Goal: Information Seeking & Learning: Find specific fact

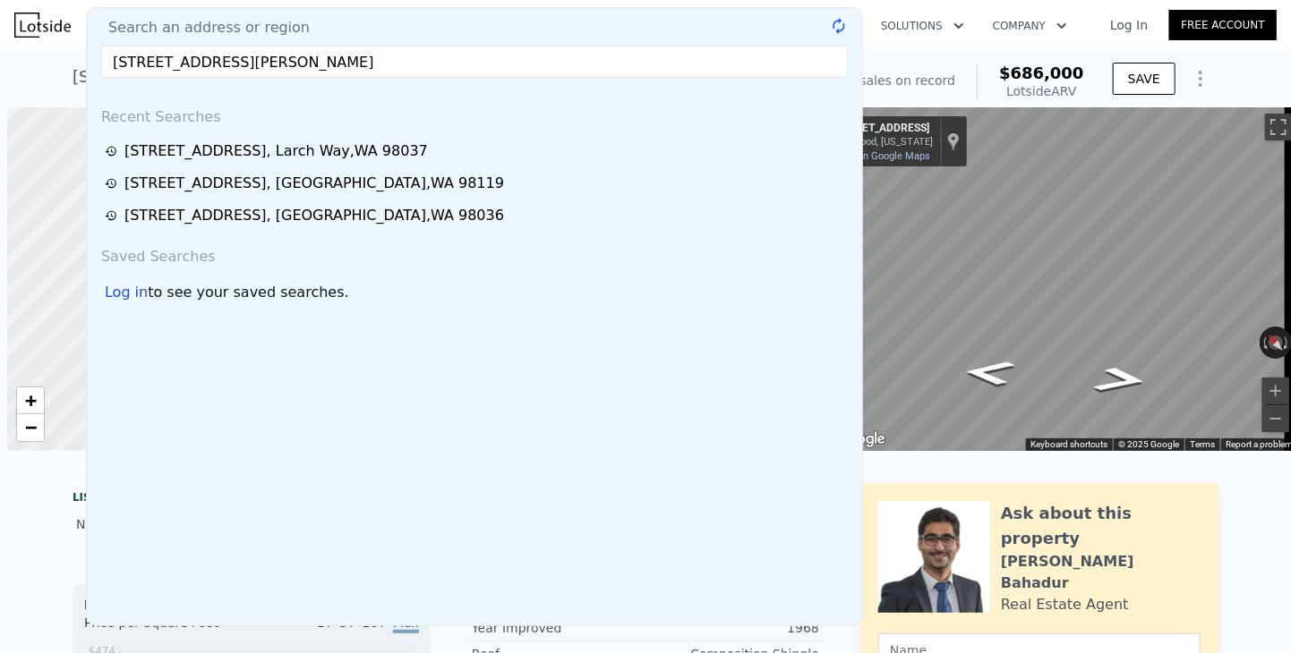
scroll to position [0, 7]
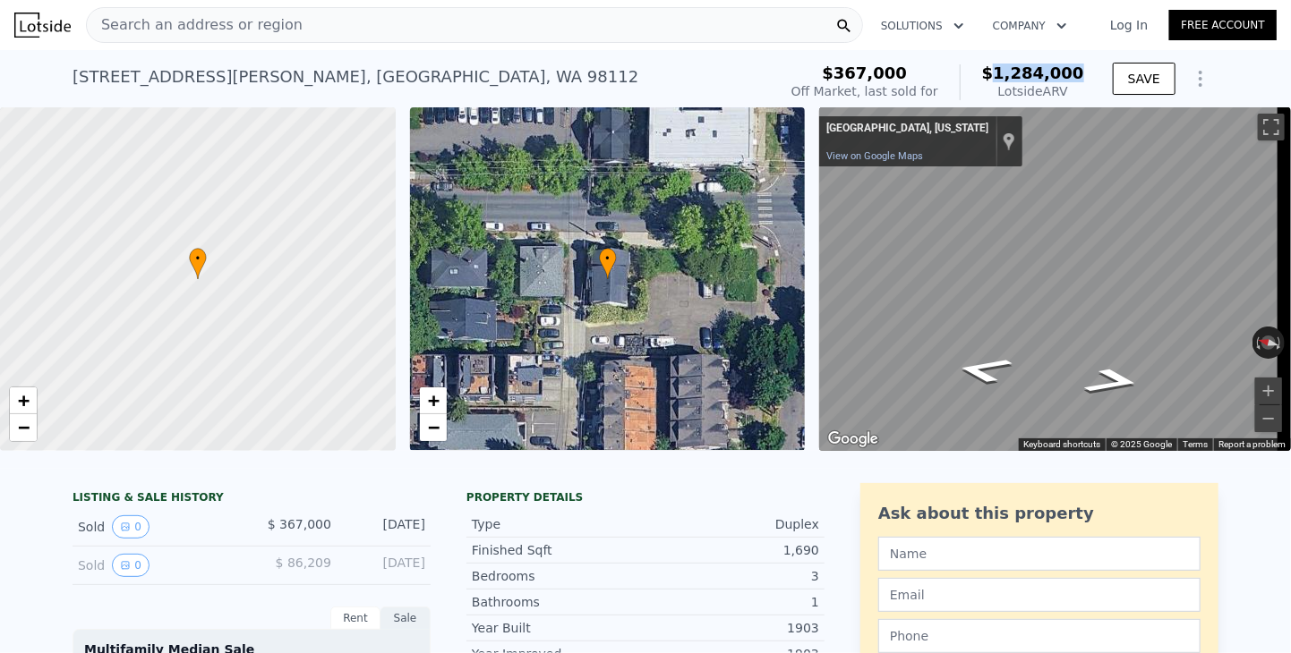
drag, startPoint x: 1041, startPoint y: 77, endPoint x: 1089, endPoint y: 80, distance: 48.4
click at [1089, 80] on div "$367,000 Off Market, last sold for $1,284,000 Lotside ARV SAVE" at bounding box center [1001, 82] width 434 height 50
copy span "1,284,000"
click at [189, 12] on div "Search an address or region" at bounding box center [195, 25] width 216 height 34
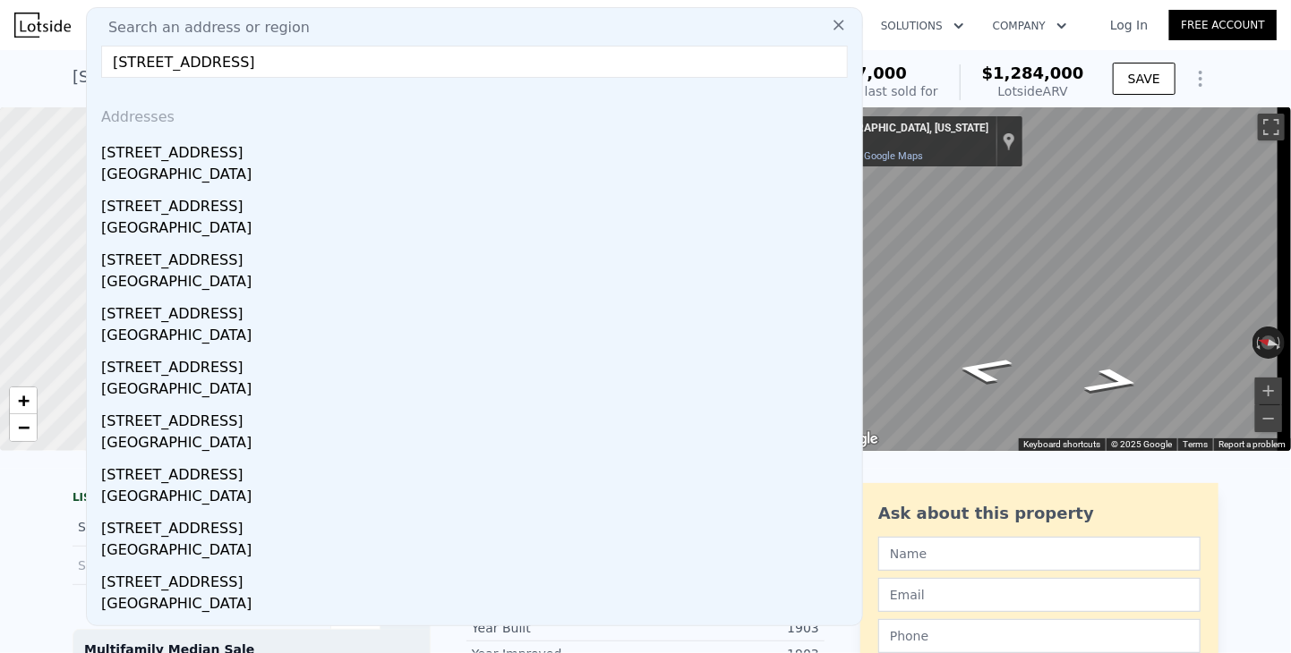
type input "[STREET_ADDRESS]"
drag, startPoint x: 165, startPoint y: 160, endPoint x: 1014, endPoint y: 83, distance: 852.9
click at [165, 160] on div "[STREET_ADDRESS]" at bounding box center [478, 149] width 754 height 29
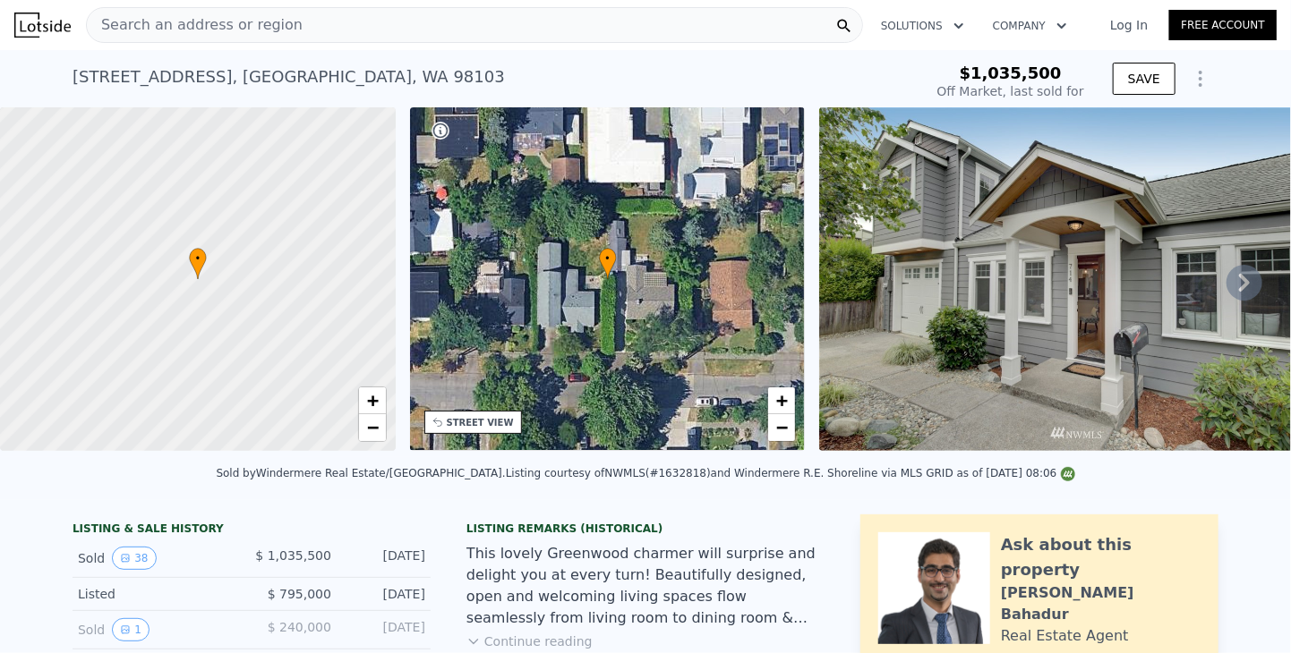
type input "-$ 1,120,938"
click at [181, 18] on span "Search an address or region" at bounding box center [195, 24] width 216 height 21
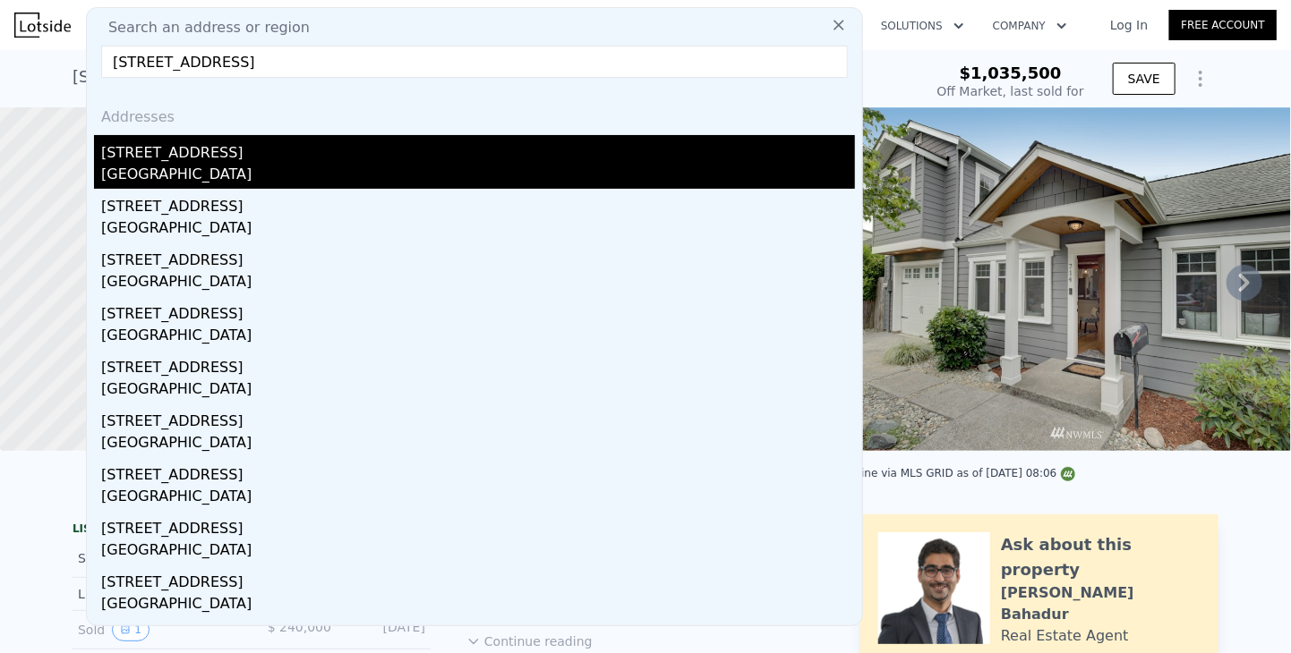
type input "[STREET_ADDRESS]"
click at [141, 155] on div "[STREET_ADDRESS]" at bounding box center [478, 149] width 754 height 29
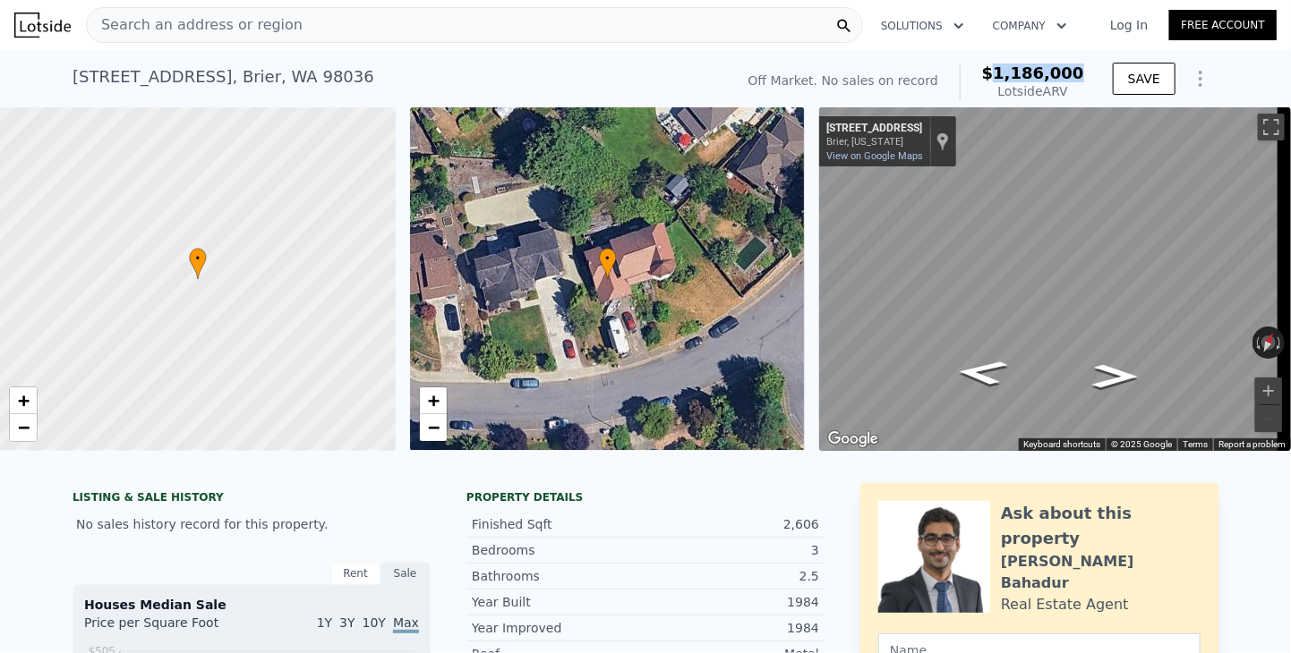
drag, startPoint x: 1062, startPoint y: 88, endPoint x: 1092, endPoint y: 71, distance: 34.1
click at [1092, 71] on div "Off Market. No sales on record $1,186,000 Lotside ARV SAVE" at bounding box center [980, 82] width 478 height 50
copy span "1,186,000"
click at [205, 21] on span "Search an address or region" at bounding box center [195, 24] width 216 height 21
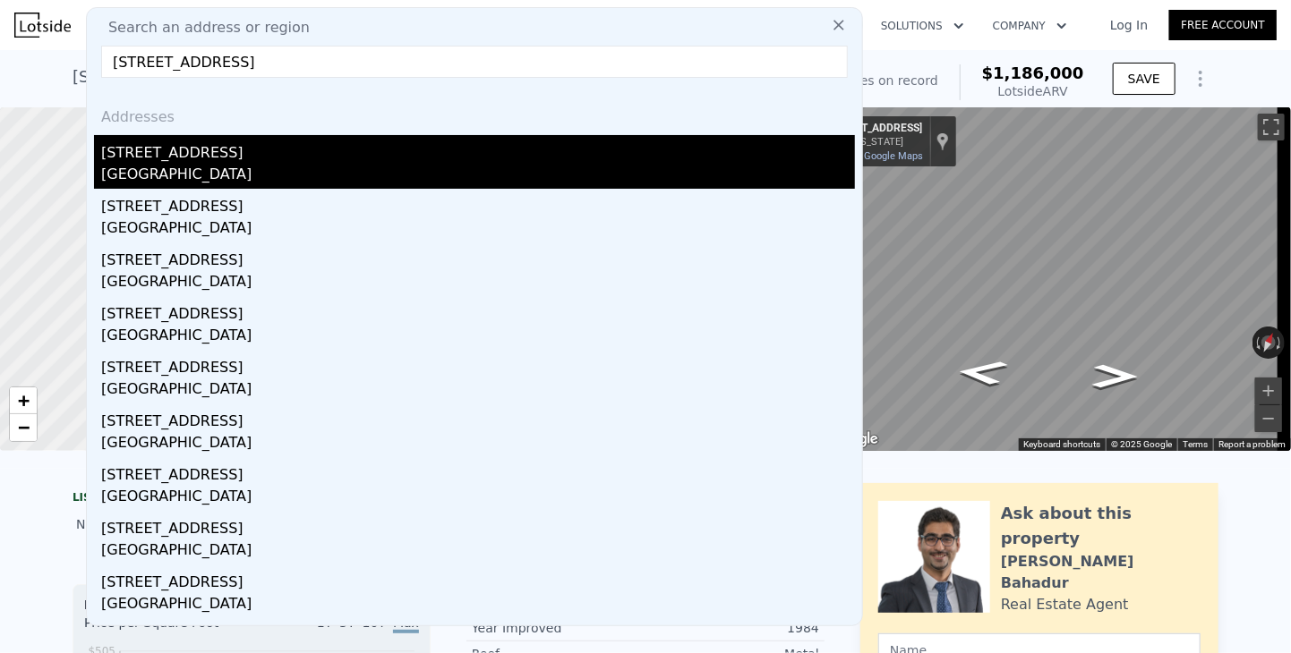
type input "[STREET_ADDRESS]"
click at [151, 160] on div "[STREET_ADDRESS]" at bounding box center [478, 149] width 754 height 29
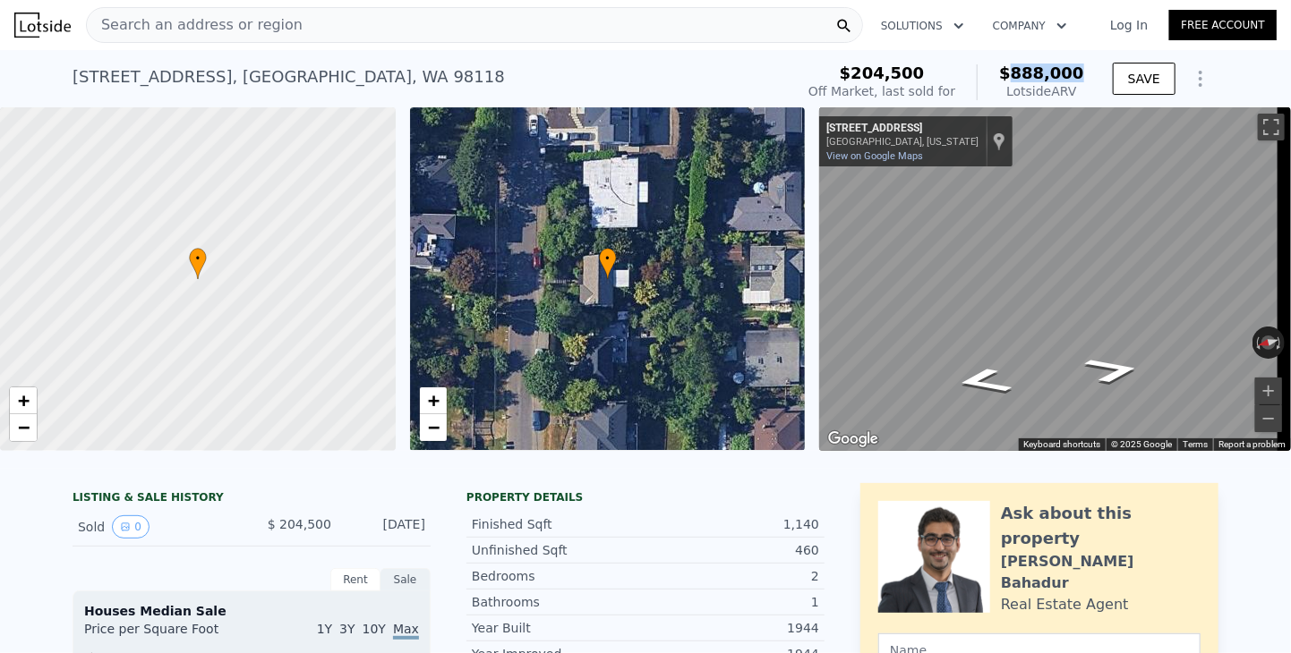
drag, startPoint x: 1022, startPoint y: 73, endPoint x: 1084, endPoint y: 72, distance: 61.8
click at [1089, 72] on div "$204,500 Off Market, last sold for $888,000 Lotside ARV SAVE" at bounding box center [1009, 82] width 417 height 50
copy span "888,000"
click at [169, 21] on span "Search an address or region" at bounding box center [195, 24] width 216 height 21
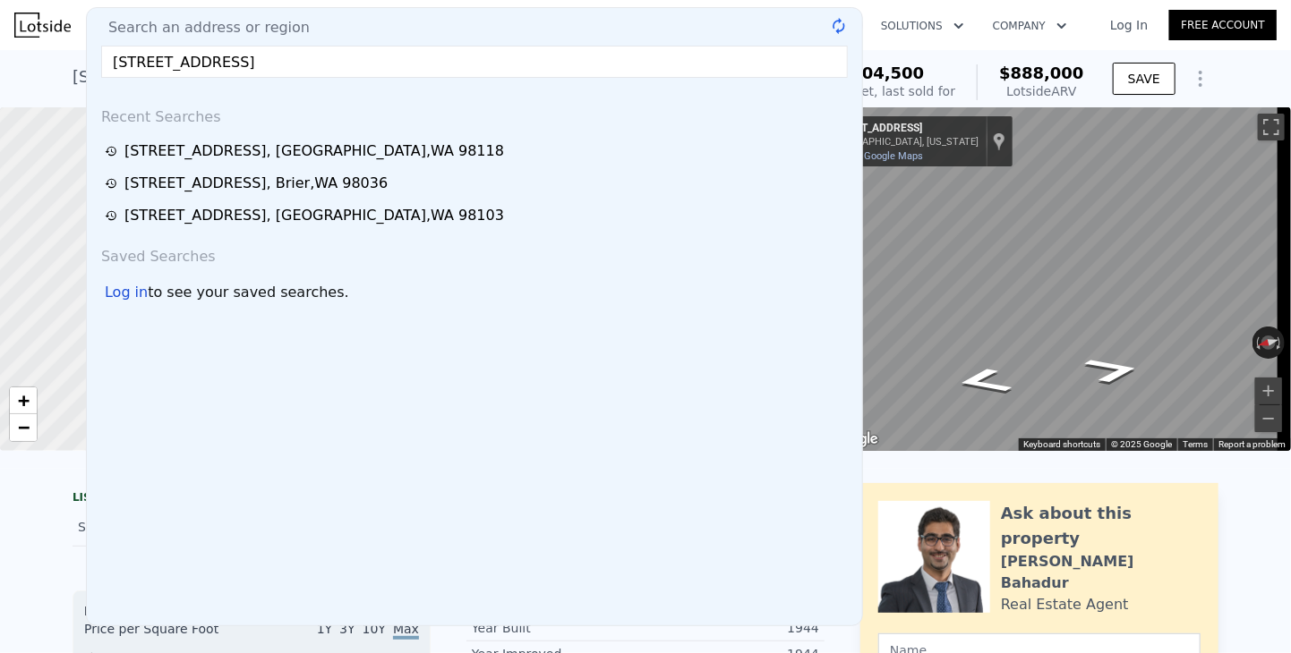
click at [422, 63] on input "[STREET_ADDRESS]" at bounding box center [474, 62] width 747 height 32
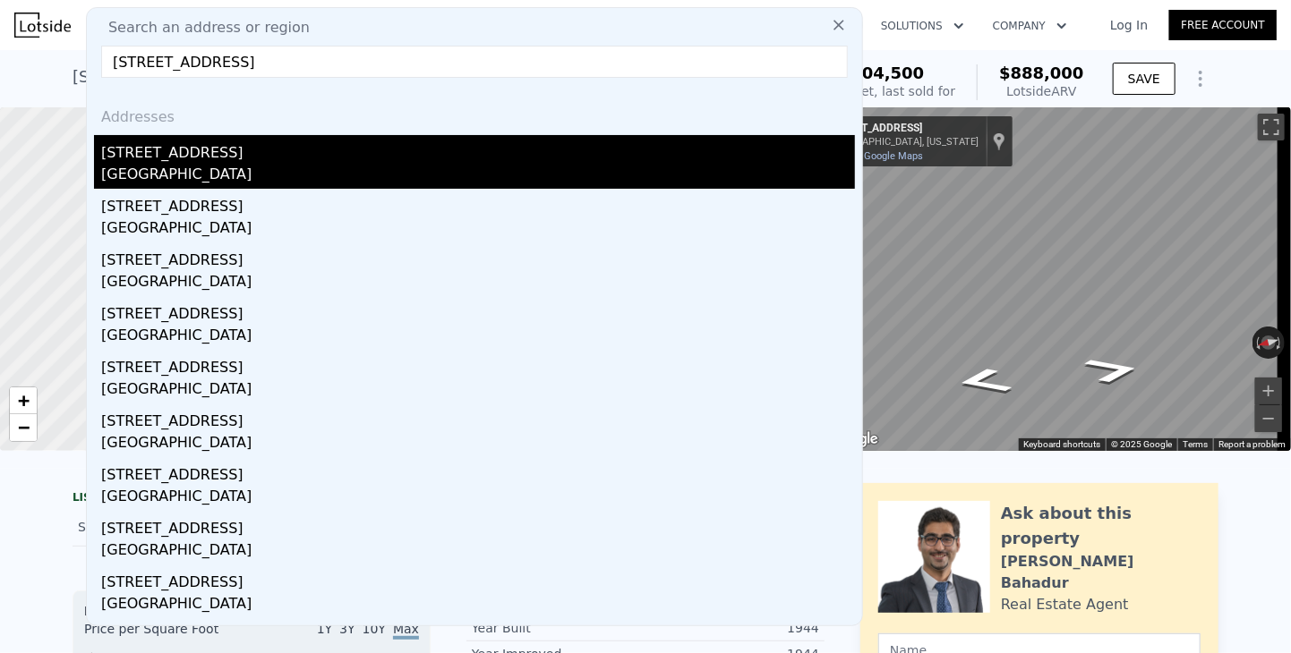
type input "[STREET_ADDRESS]"
click at [183, 166] on div "[GEOGRAPHIC_DATA]" at bounding box center [478, 176] width 754 height 25
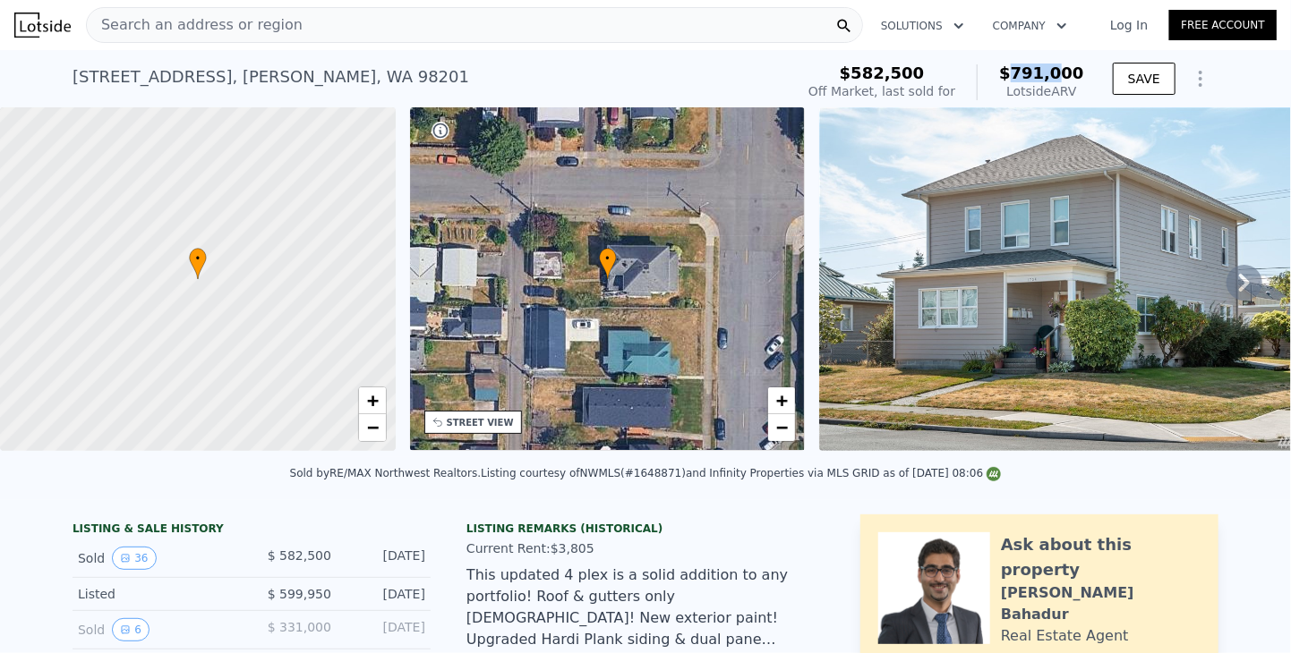
drag, startPoint x: 1021, startPoint y: 76, endPoint x: 1098, endPoint y: 90, distance: 78.3
click at [1085, 70] on div "$582,500 Off Market, last sold for $791,000 Lotside ARV" at bounding box center [946, 82] width 290 height 50
copy span "791,000"
click at [193, 18] on span "Search an address or region" at bounding box center [195, 24] width 216 height 21
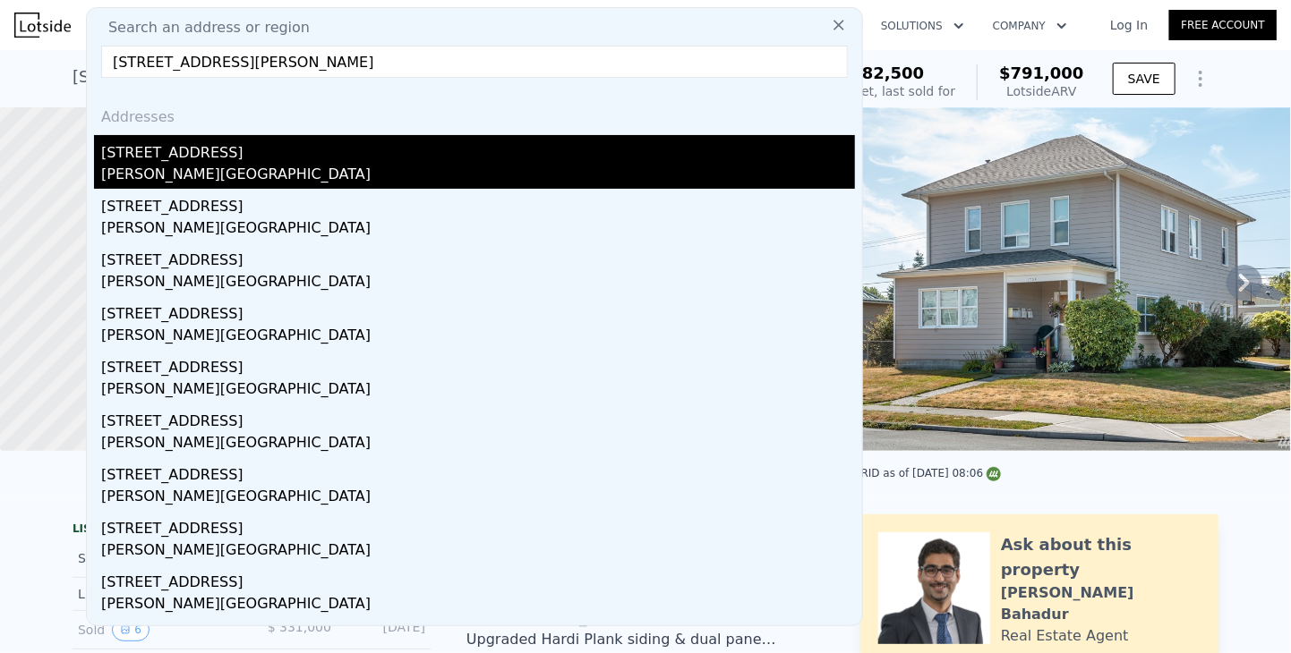
type input "[STREET_ADDRESS][PERSON_NAME]"
click at [166, 155] on div "[STREET_ADDRESS]" at bounding box center [478, 149] width 754 height 29
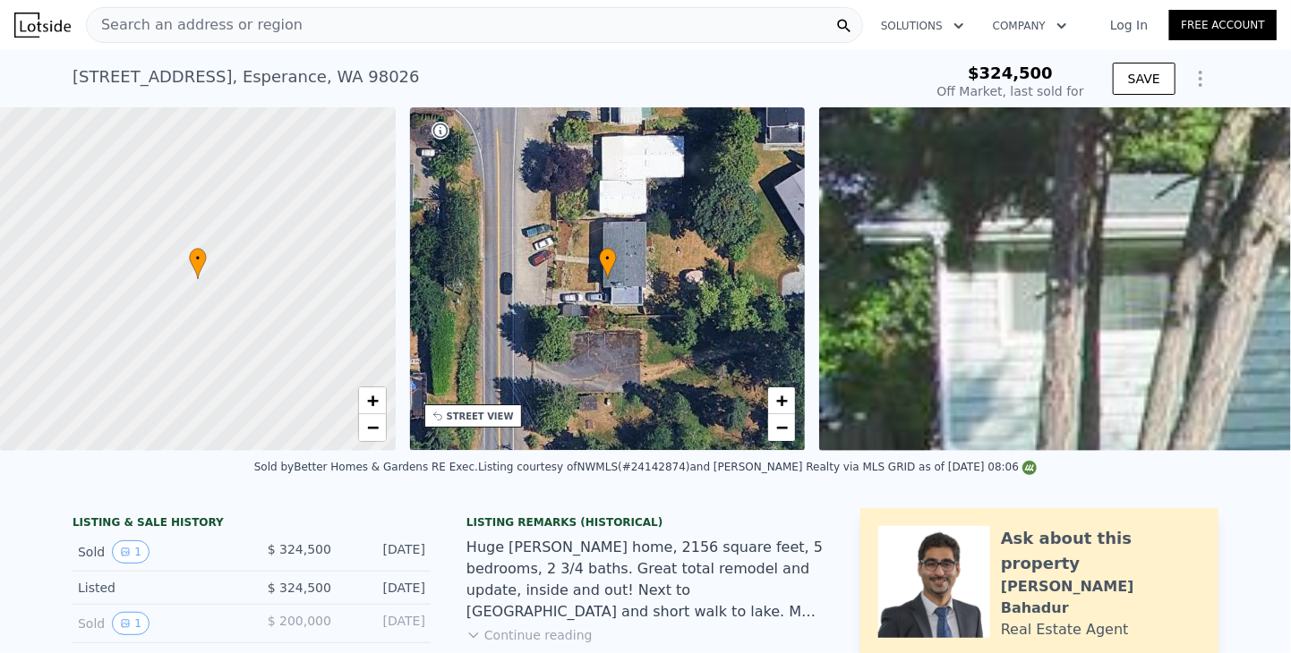
click at [41, 63] on div "[STREET_ADDRESS] Sold [DATE] for $324,500 $324,500 Off Market, last sold for SA…" at bounding box center [645, 78] width 1291 height 57
click at [155, 21] on span "Search an address or region" at bounding box center [195, 24] width 216 height 21
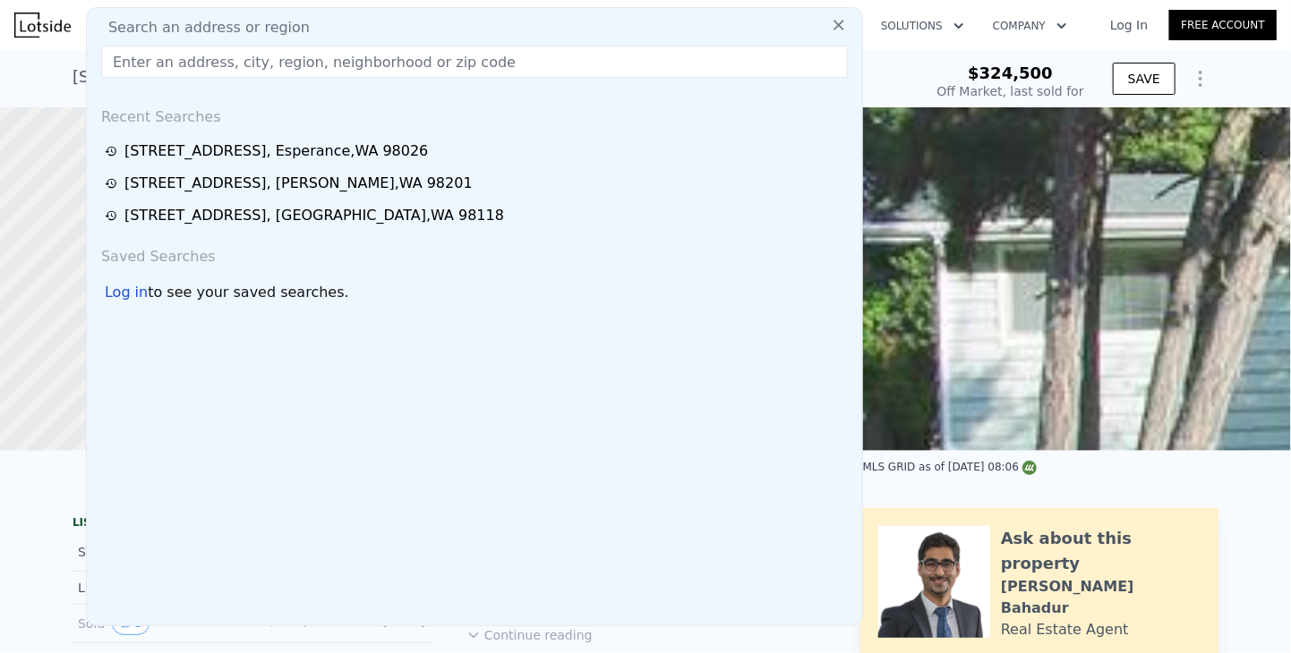
type input "$ 1,182,000"
type input "$ 740,448"
click at [154, 27] on span "Search an address or region" at bounding box center [202, 27] width 216 height 21
click at [158, 58] on input "text" at bounding box center [474, 62] width 747 height 32
paste input "[STREET_ADDRESS]"
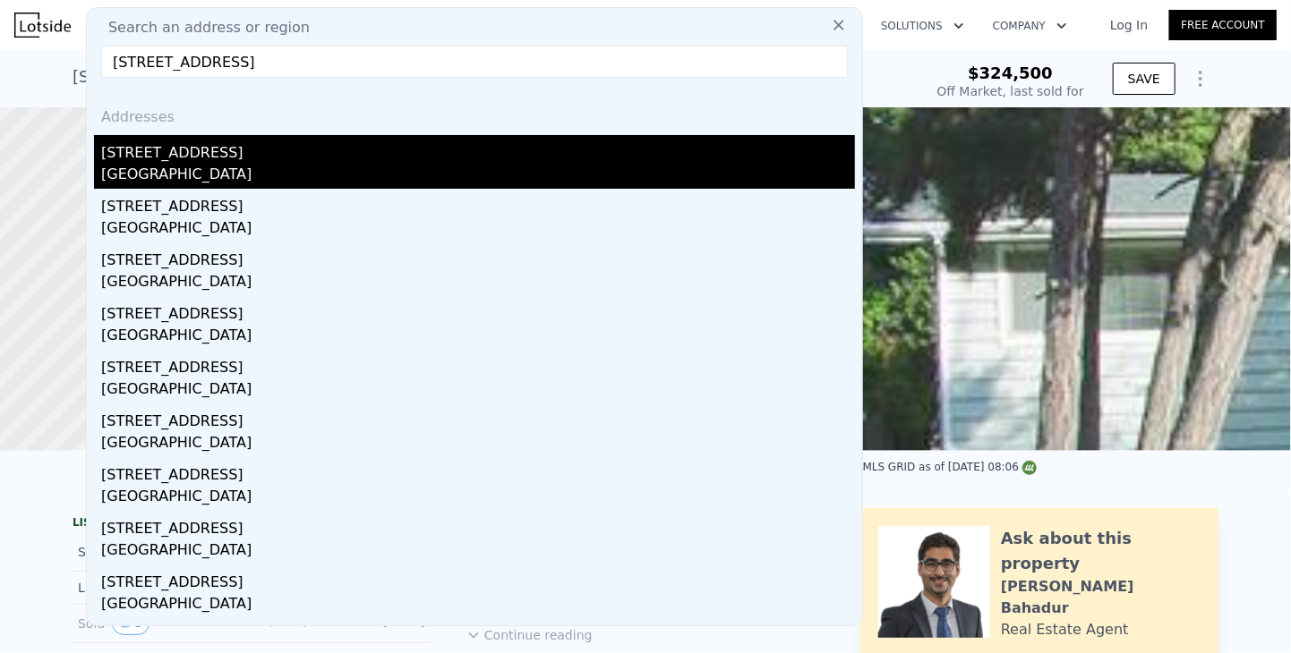
type input "[STREET_ADDRESS]"
click at [134, 153] on div "[STREET_ADDRESS]" at bounding box center [478, 149] width 754 height 29
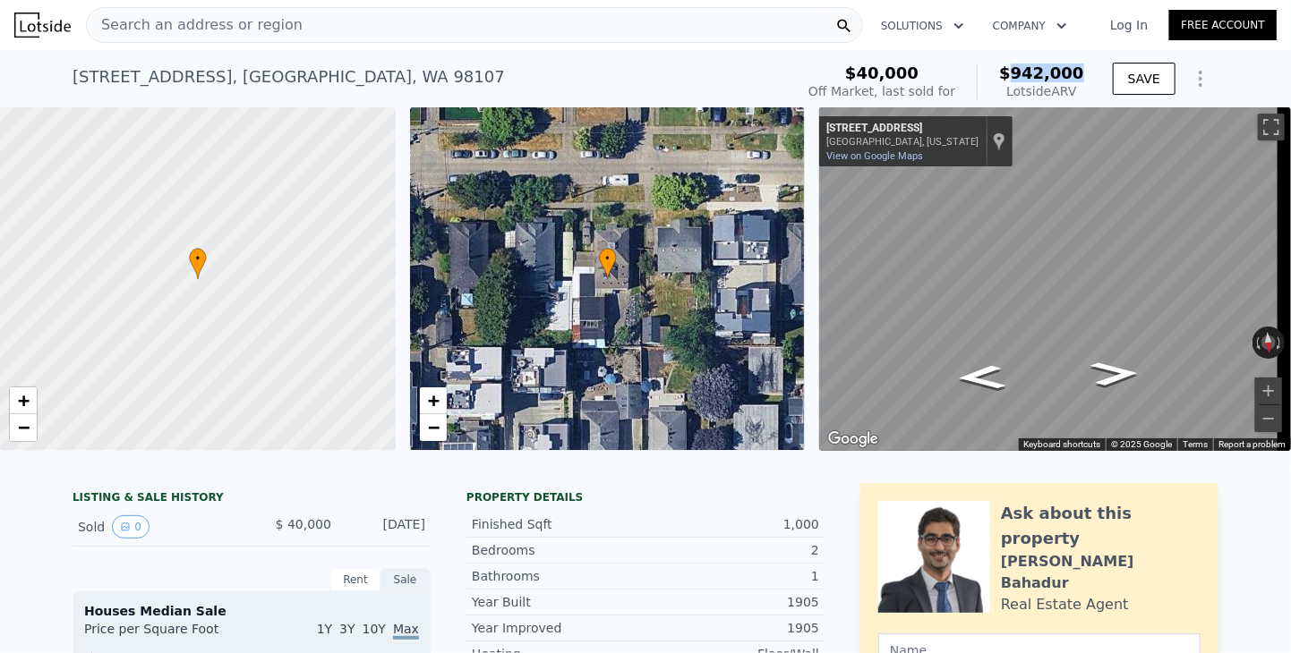
drag, startPoint x: 1038, startPoint y: 69, endPoint x: 1088, endPoint y: 72, distance: 49.3
click at [1088, 72] on div "$40,000 Off Market, last sold for $942,000 Lotside ARV" at bounding box center [946, 82] width 290 height 50
copy span "942,000"
click at [189, 18] on span "Search an address or region" at bounding box center [195, 24] width 216 height 21
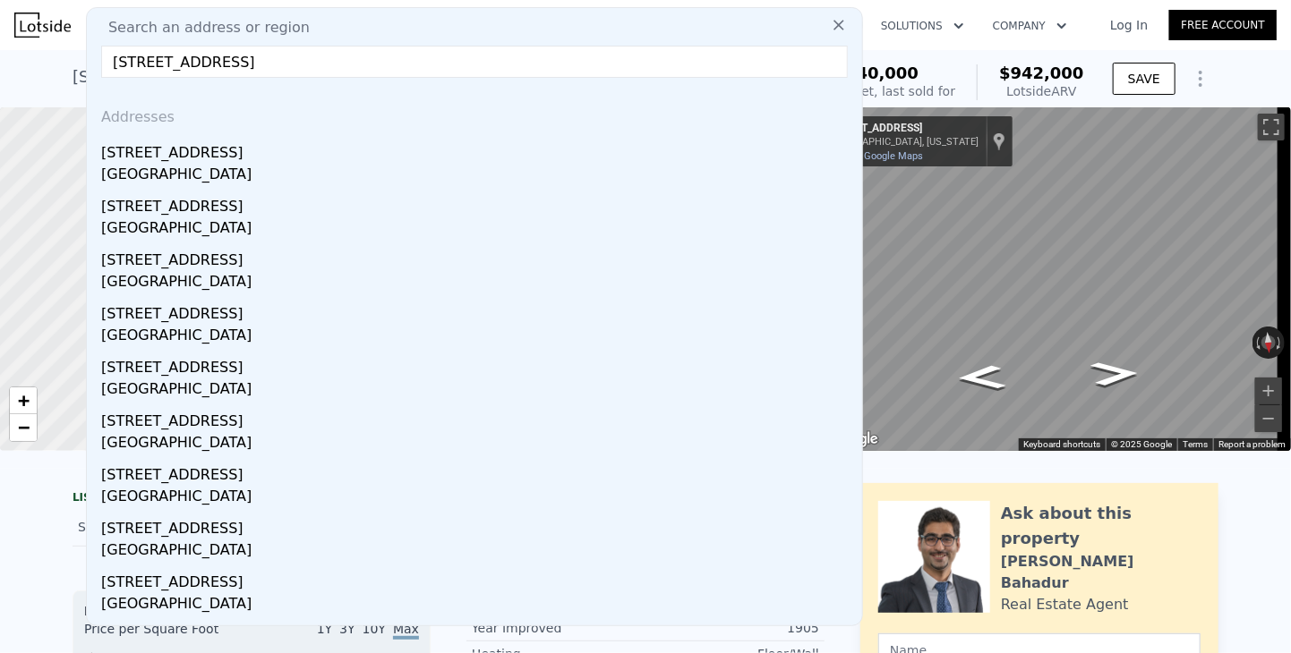
type input "[STREET_ADDRESS]"
drag, startPoint x: 145, startPoint y: 151, endPoint x: 1063, endPoint y: 102, distance: 919.7
click at [145, 151] on div "[STREET_ADDRESS]" at bounding box center [478, 149] width 754 height 29
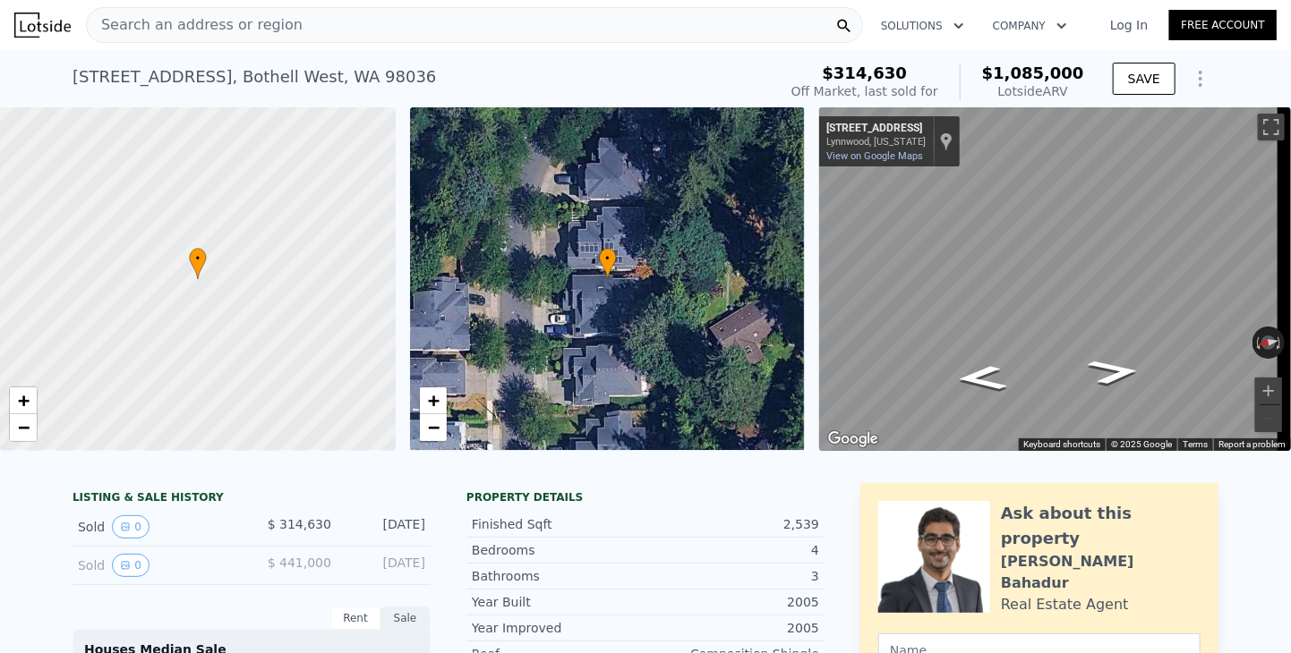
drag, startPoint x: 1008, startPoint y: 73, endPoint x: 1088, endPoint y: 73, distance: 80.6
click at [1088, 73] on div "$314,630 Off Market, last sold for $1,085,000 Lotside ARV SAVE" at bounding box center [1001, 82] width 434 height 50
copy span "1,085,000"
click at [136, 32] on span "Search an address or region" at bounding box center [195, 24] width 216 height 21
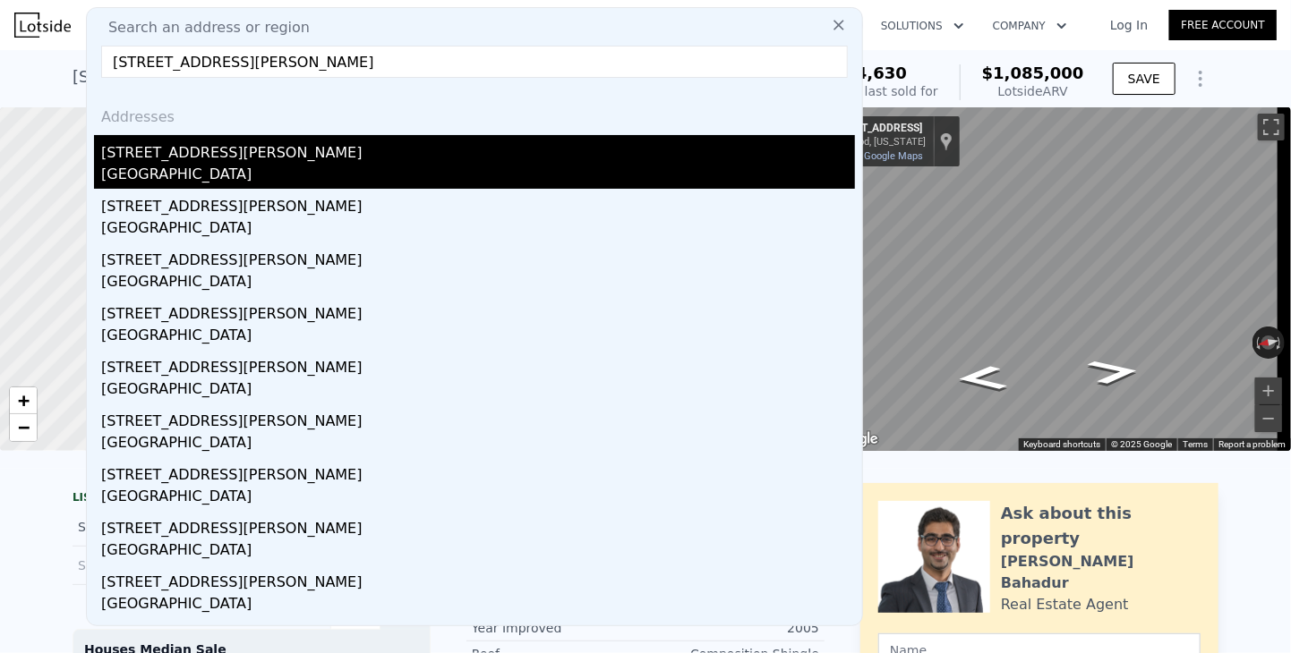
type input "[STREET_ADDRESS][PERSON_NAME]"
click at [142, 151] on div "[STREET_ADDRESS][PERSON_NAME]" at bounding box center [478, 149] width 754 height 29
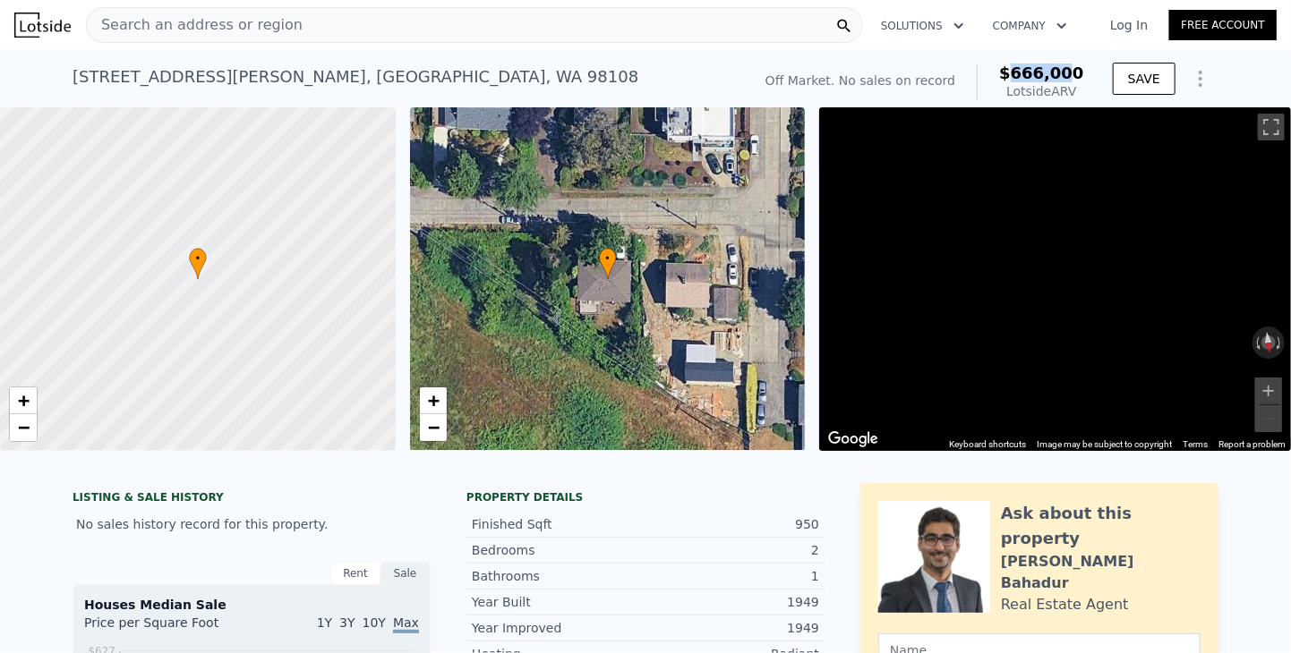
drag, startPoint x: 1074, startPoint y: 73, endPoint x: 1085, endPoint y: 74, distance: 10.9
click at [1085, 74] on div "Off Market. No sales on record $666,000 Lotside ARV" at bounding box center [924, 82] width 333 height 50
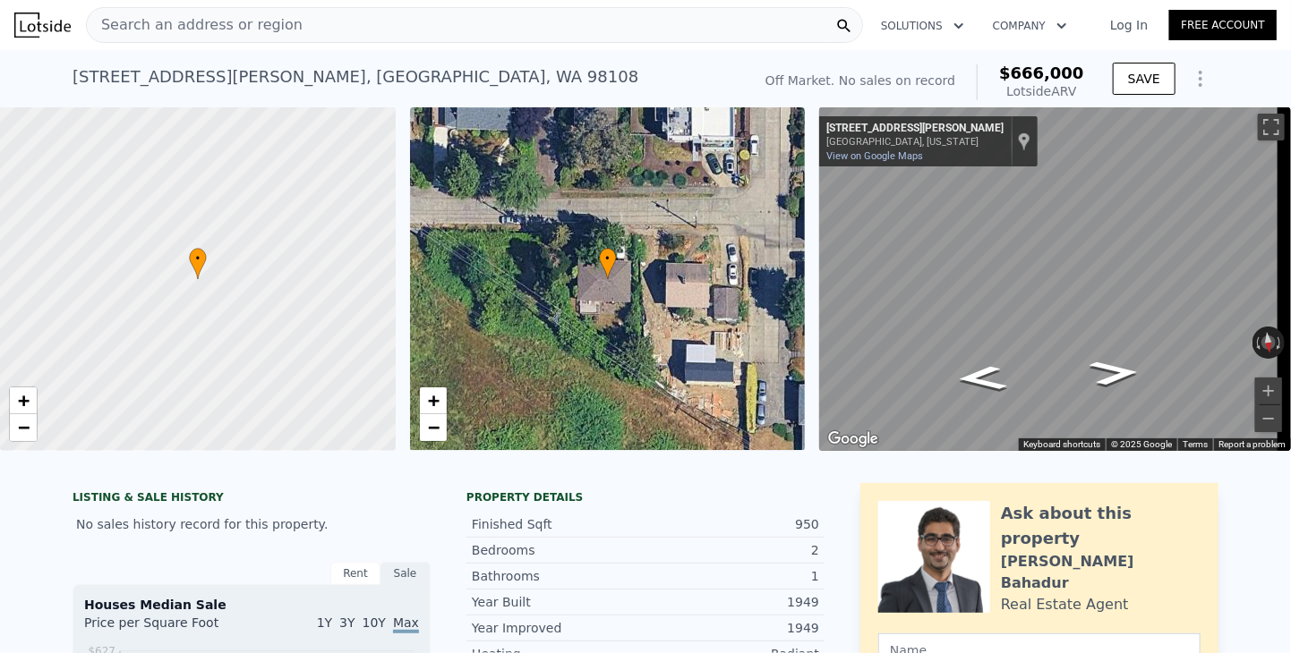
click at [232, 26] on span "Search an address or region" at bounding box center [195, 24] width 216 height 21
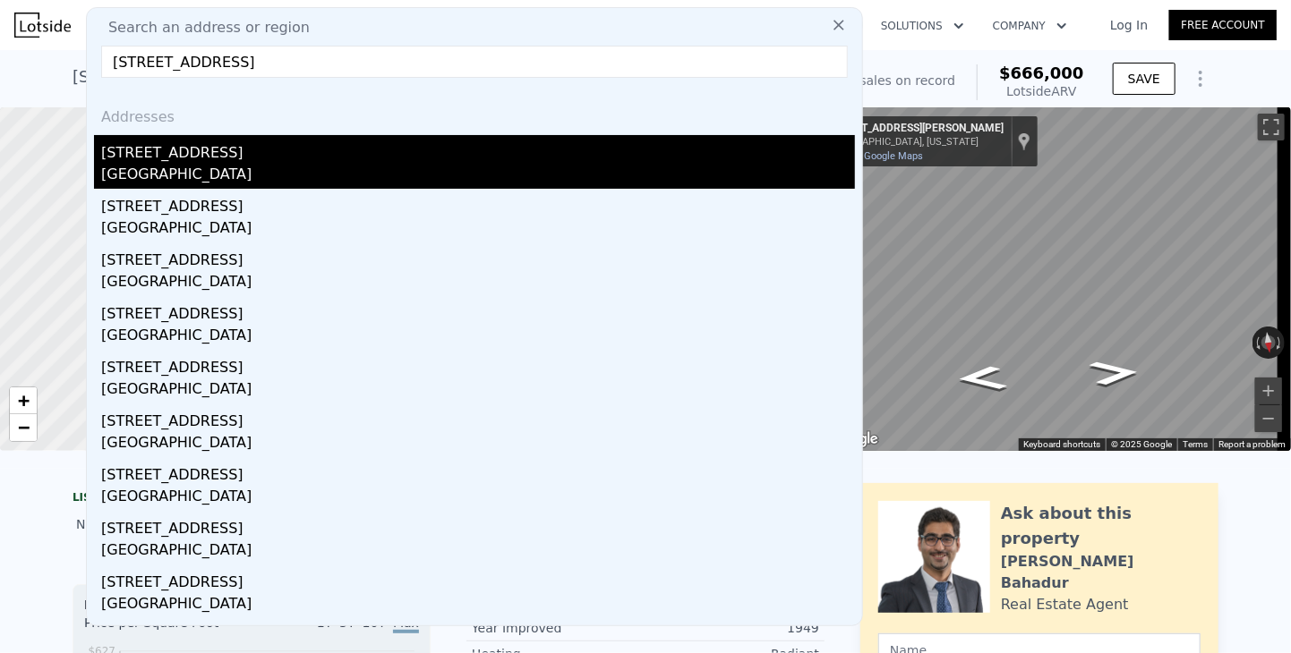
type input "[STREET_ADDRESS]"
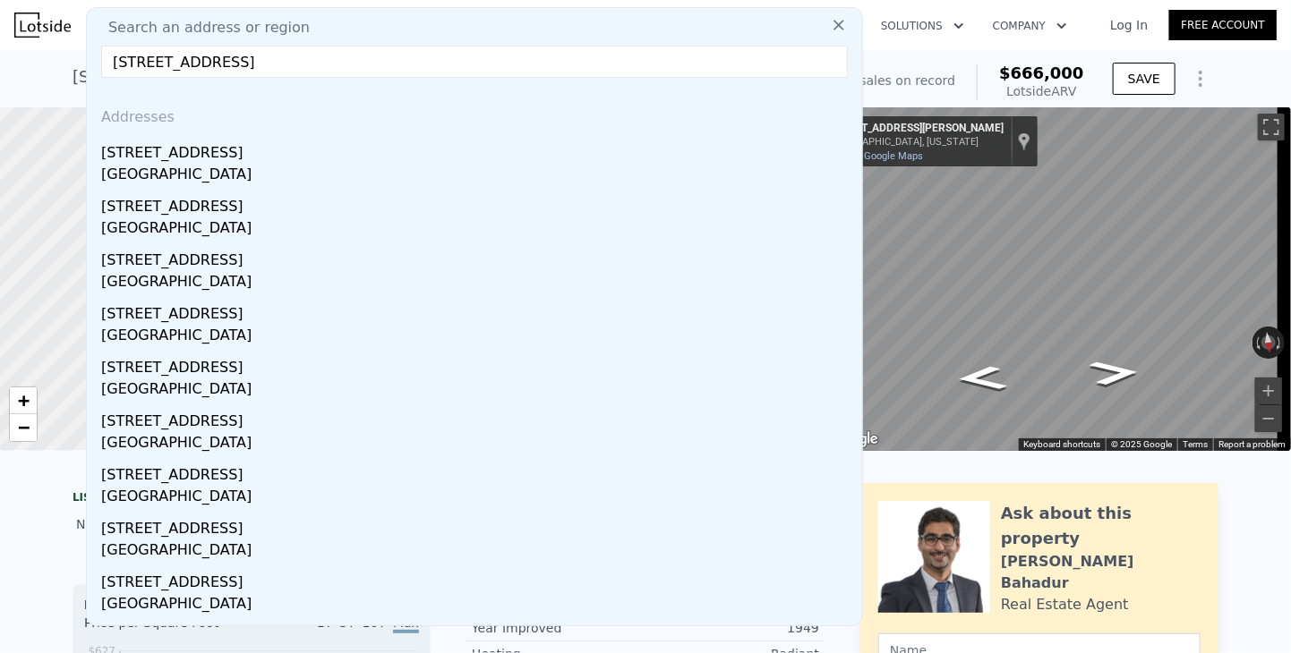
drag, startPoint x: 142, startPoint y: 158, endPoint x: 0, endPoint y: 55, distance: 175.6
click at [142, 158] on div "[STREET_ADDRESS]" at bounding box center [478, 149] width 754 height 29
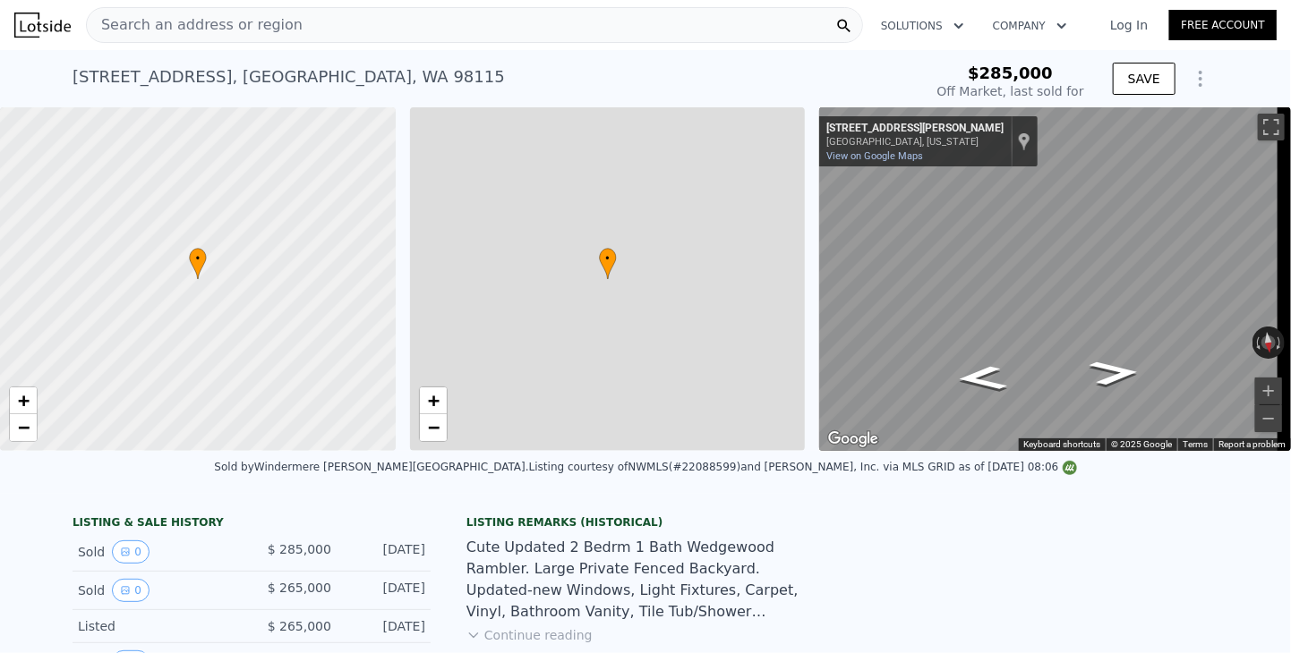
type input "-$ 291,144"
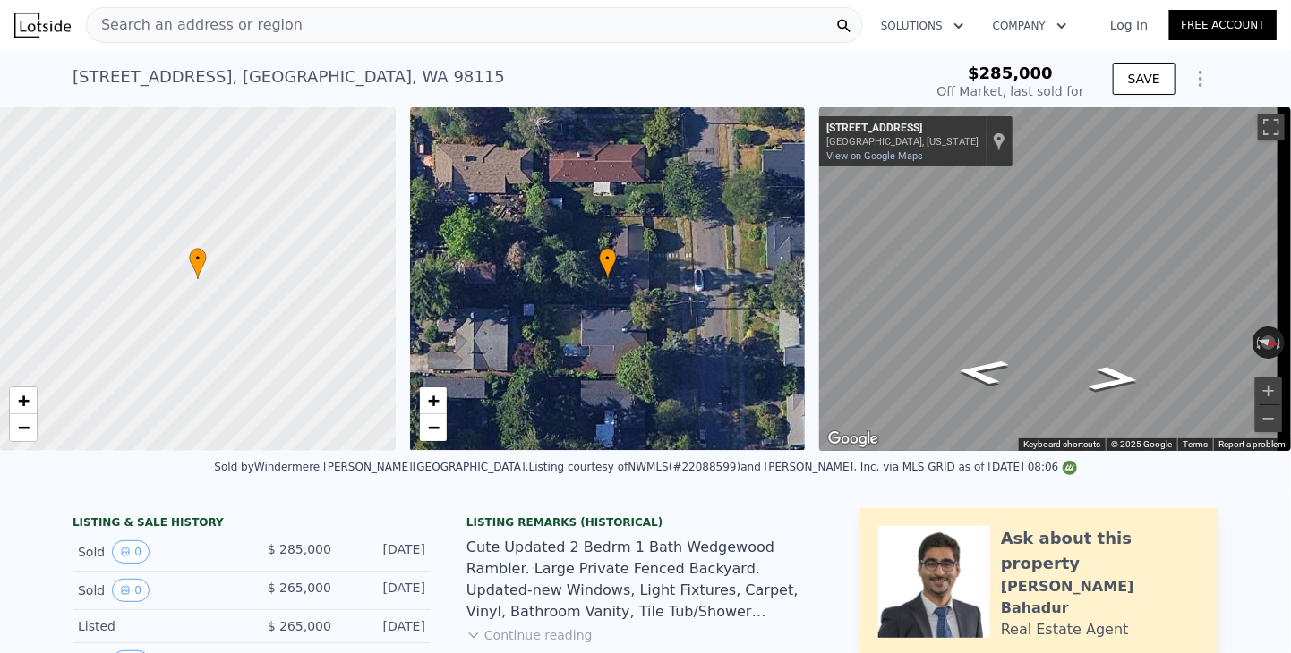
click at [157, 27] on span "Search an address or region" at bounding box center [195, 24] width 216 height 21
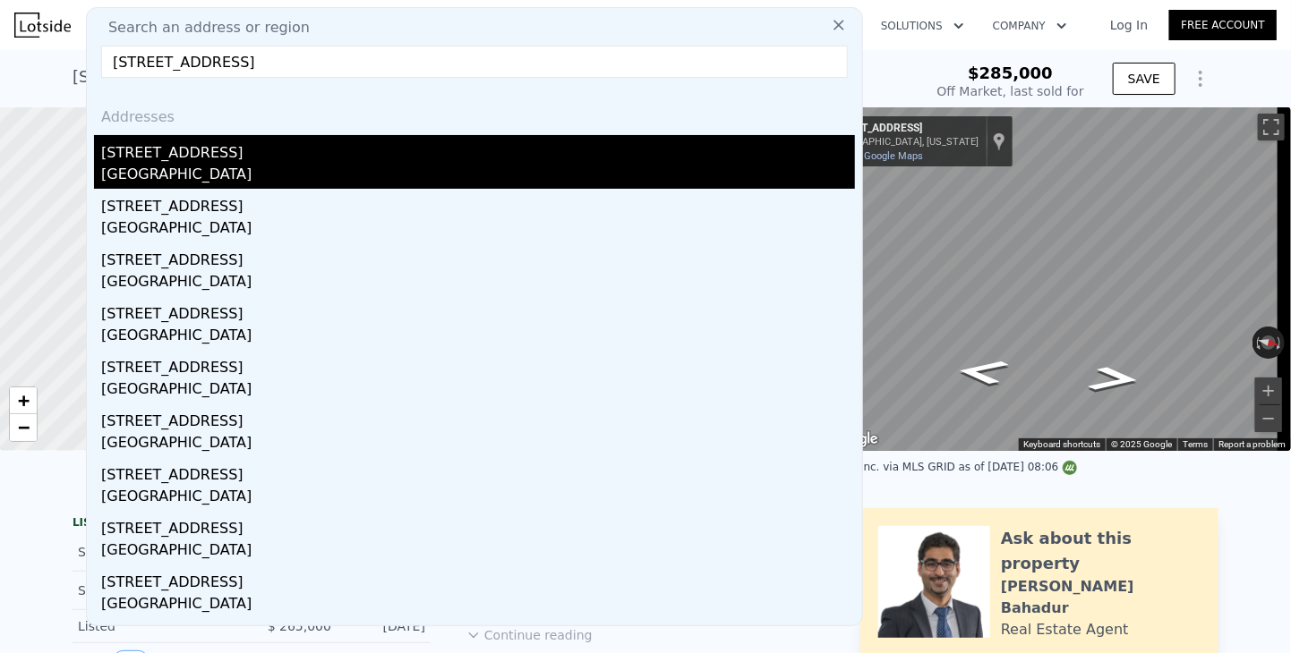
type input "[STREET_ADDRESS]"
click at [141, 155] on div "[STREET_ADDRESS]" at bounding box center [478, 149] width 754 height 29
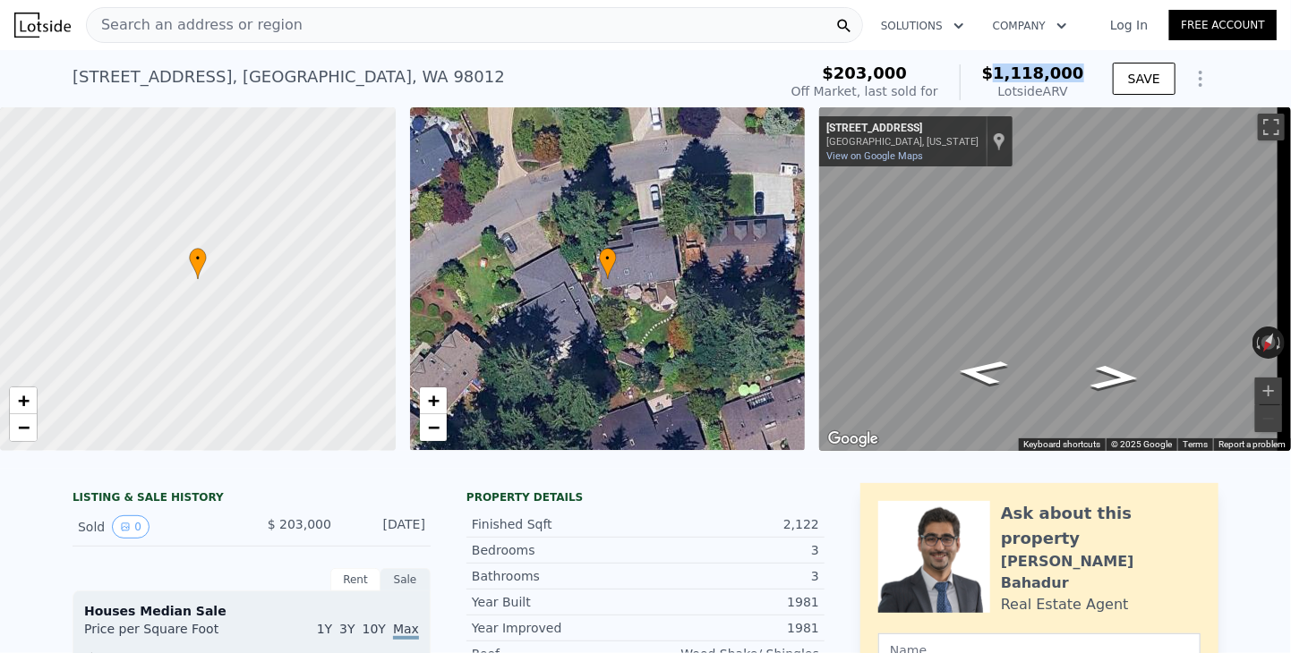
drag, startPoint x: 1009, startPoint y: 65, endPoint x: 1085, endPoint y: 64, distance: 76.1
click at [1085, 64] on div "$203,000 Off Market, last sold for $1,118,000 Lotside ARV" at bounding box center [937, 82] width 307 height 50
copy span "1,118,000"
click at [192, 21] on span "Search an address or region" at bounding box center [195, 24] width 216 height 21
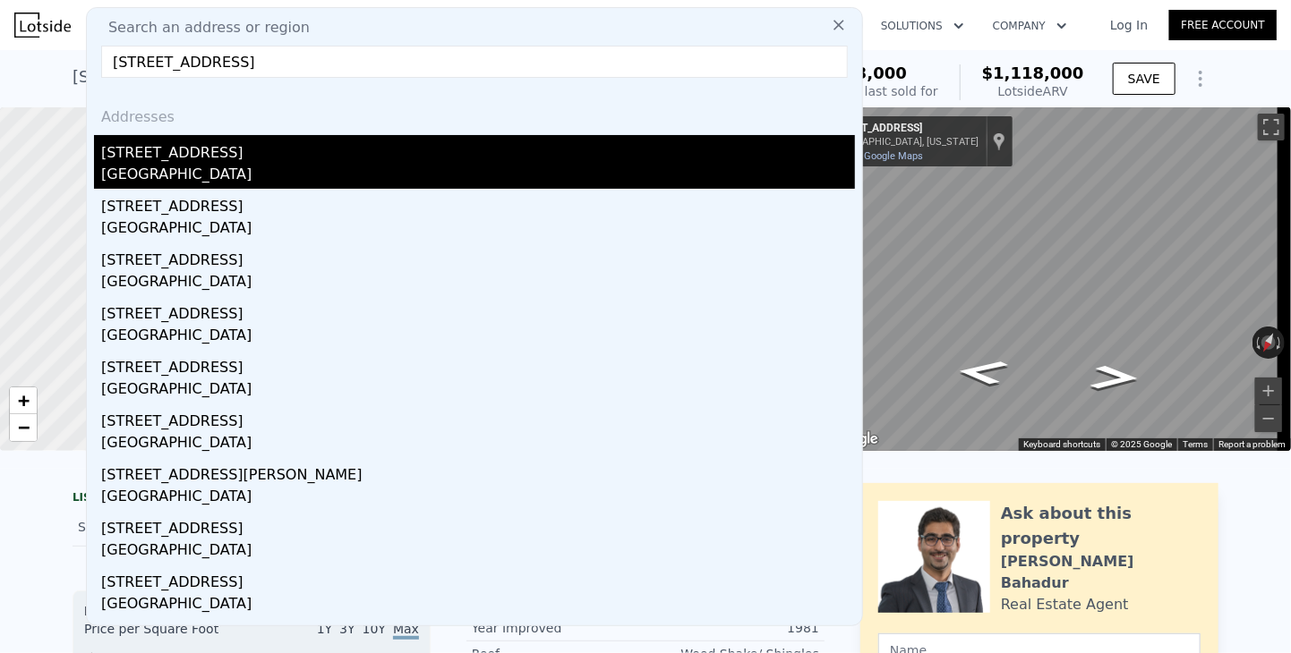
type input "[STREET_ADDRESS]"
click at [126, 165] on div "[GEOGRAPHIC_DATA]" at bounding box center [478, 176] width 754 height 25
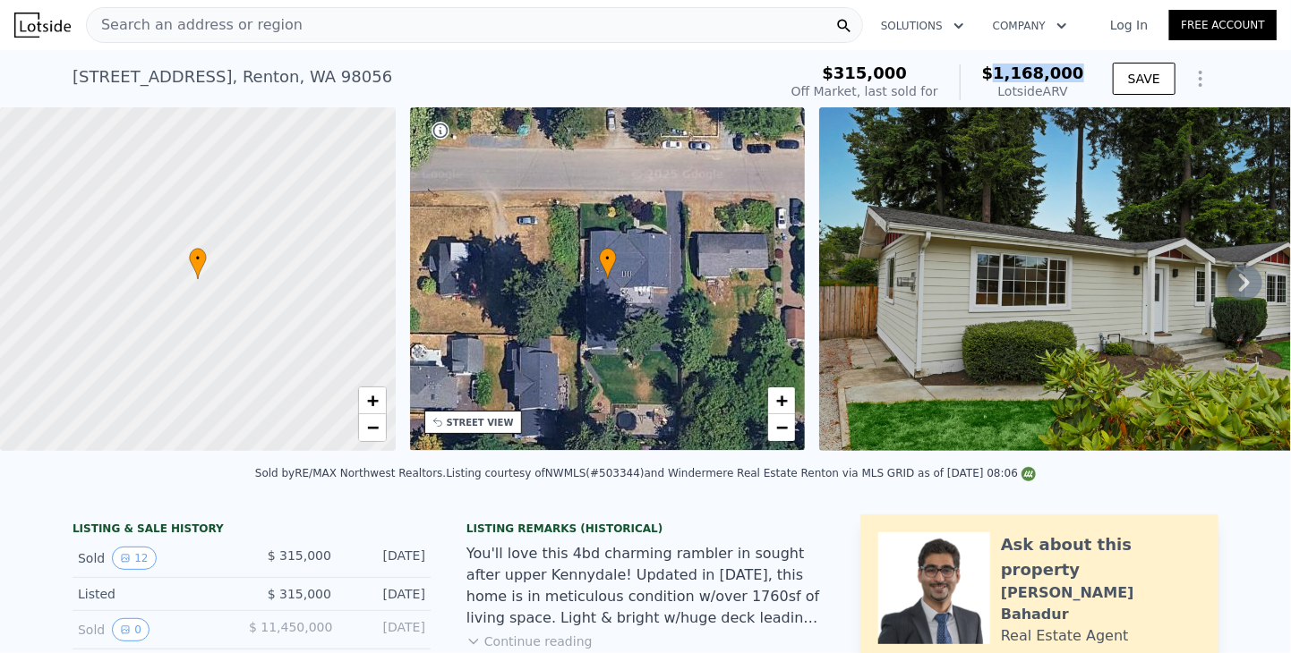
click at [1083, 69] on div "$315,000 Off Market, last sold for $1,168,000 Lotside ARV" at bounding box center [937, 82] width 307 height 50
click at [165, 30] on span "Search an address or region" at bounding box center [195, 24] width 216 height 21
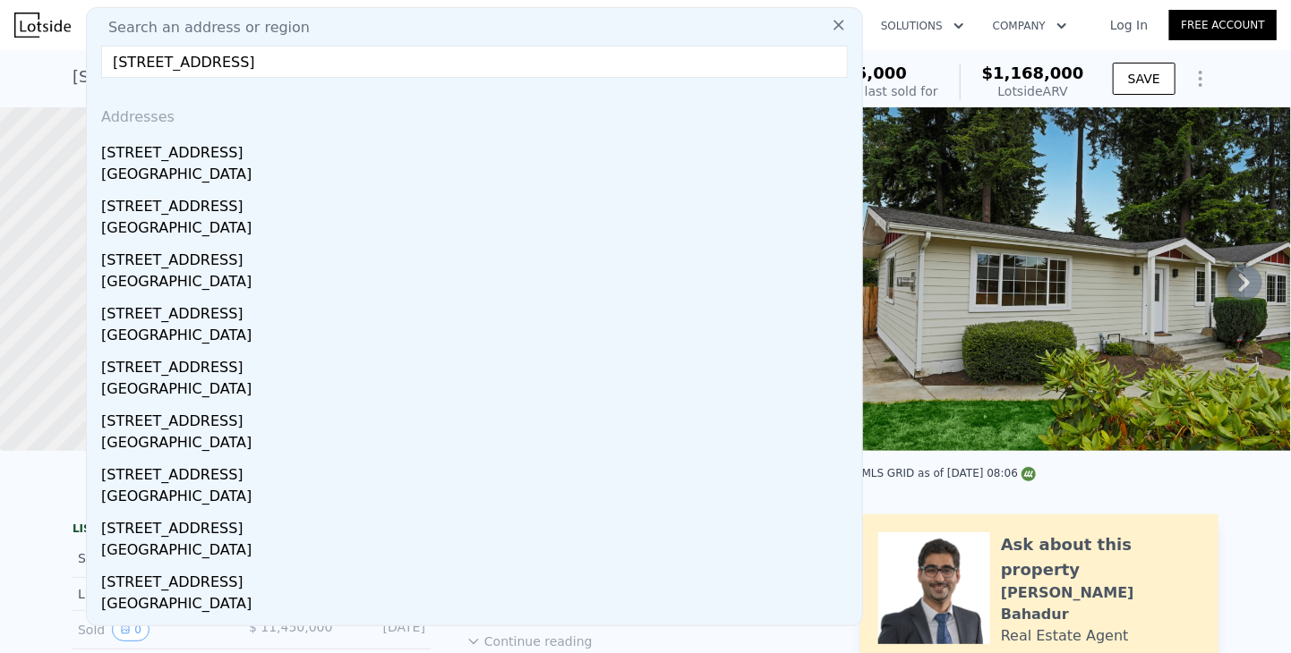
type input "[STREET_ADDRESS]"
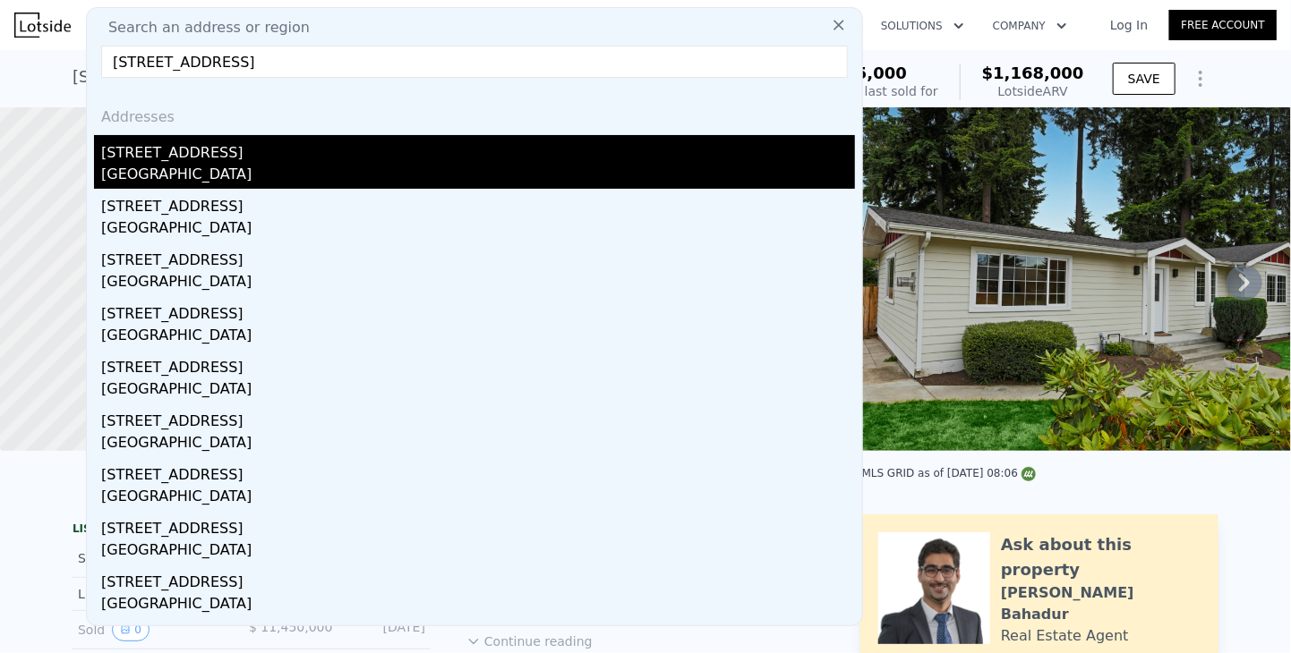
click at [169, 156] on div "[STREET_ADDRESS]" at bounding box center [478, 149] width 754 height 29
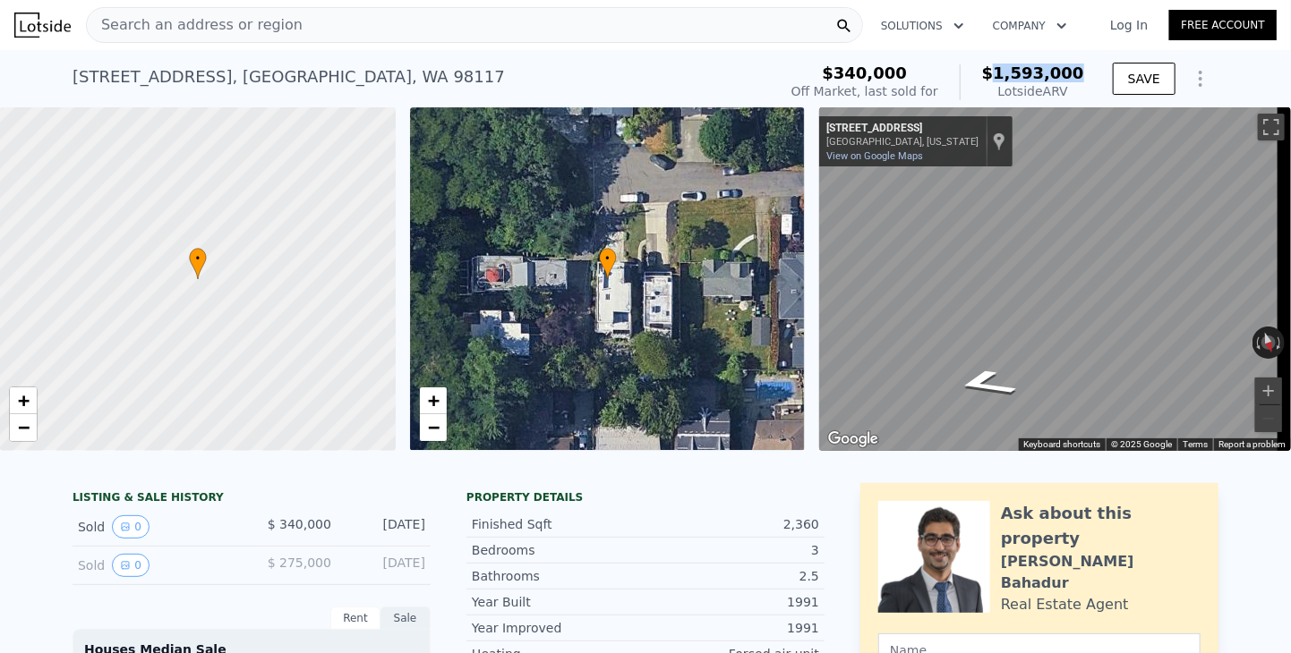
drag, startPoint x: 1027, startPoint y: 73, endPoint x: 1093, endPoint y: 73, distance: 66.2
click at [1093, 73] on div "$340,000 Off Market, last sold for $1,593,000 Lotside ARV SAVE" at bounding box center [1001, 82] width 434 height 50
copy span "1,593,000"
click at [204, 22] on span "Search an address or region" at bounding box center [195, 24] width 216 height 21
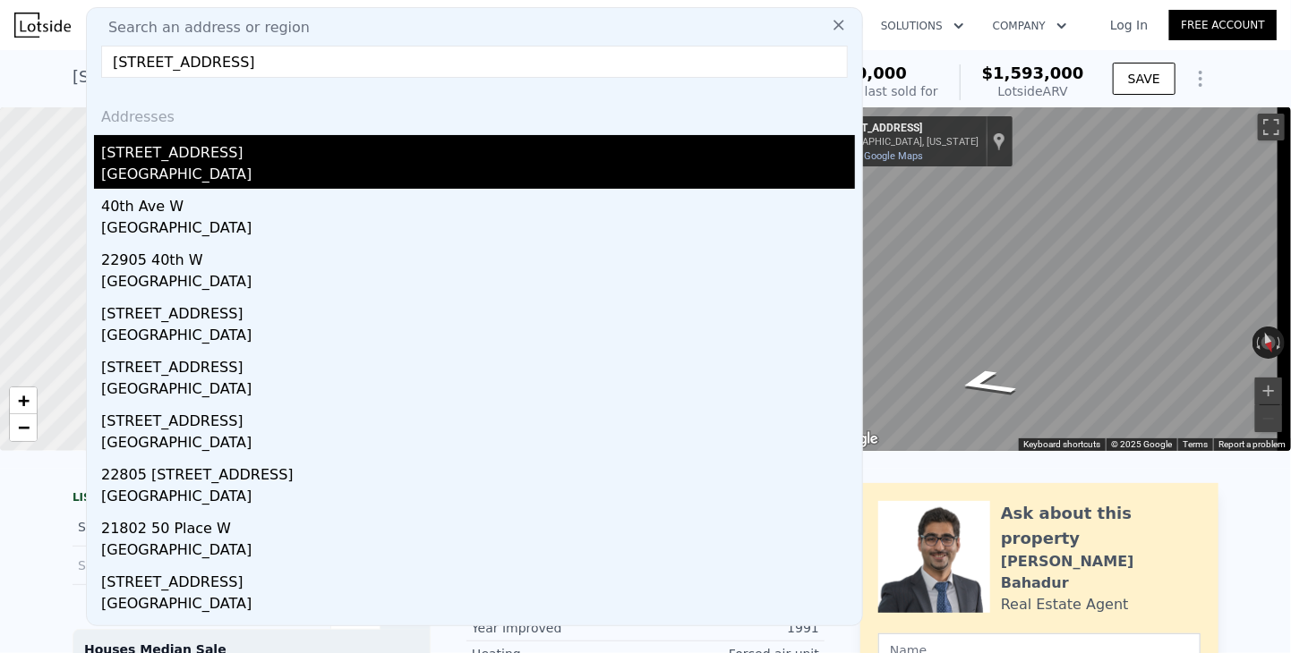
type input "[STREET_ADDRESS]"
click at [157, 167] on div "[GEOGRAPHIC_DATA]" at bounding box center [478, 176] width 754 height 25
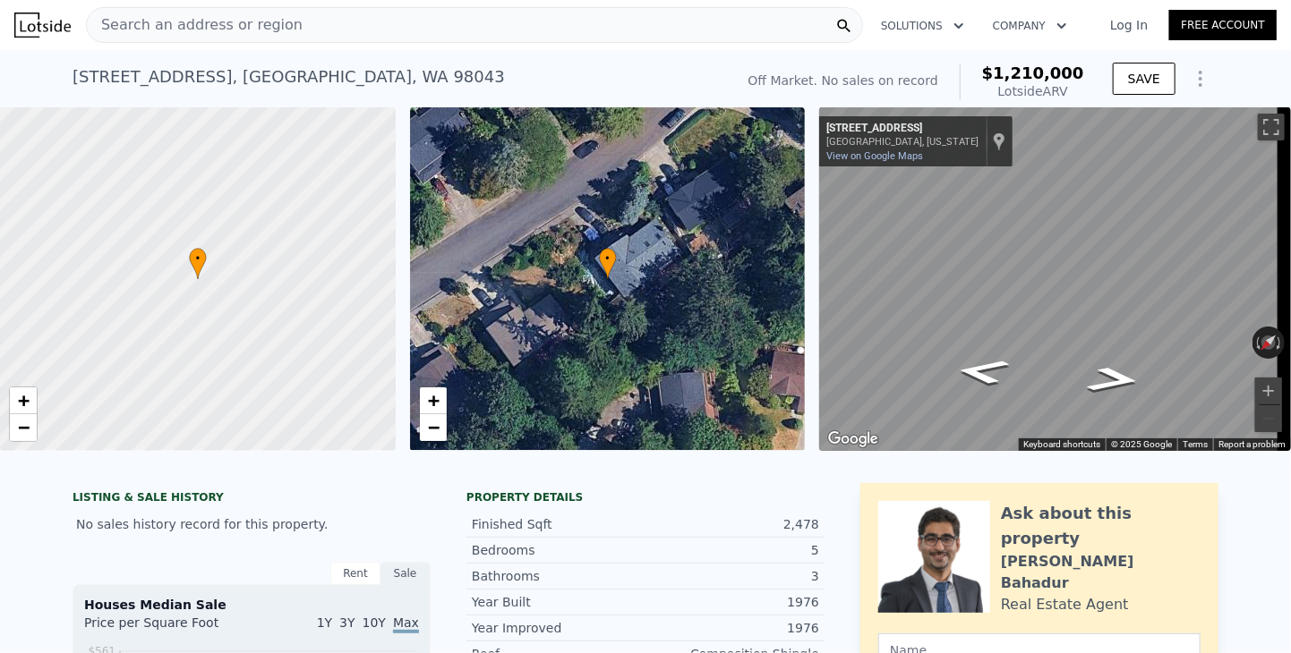
drag, startPoint x: 1010, startPoint y: 76, endPoint x: 1087, endPoint y: 75, distance: 77.0
click at [1087, 75] on div "Off Market. No sales on record $1,210,000 Lotside ARV" at bounding box center [916, 82] width 350 height 50
copy span "1,210,000"
click at [239, 21] on span "Search an address or region" at bounding box center [195, 24] width 216 height 21
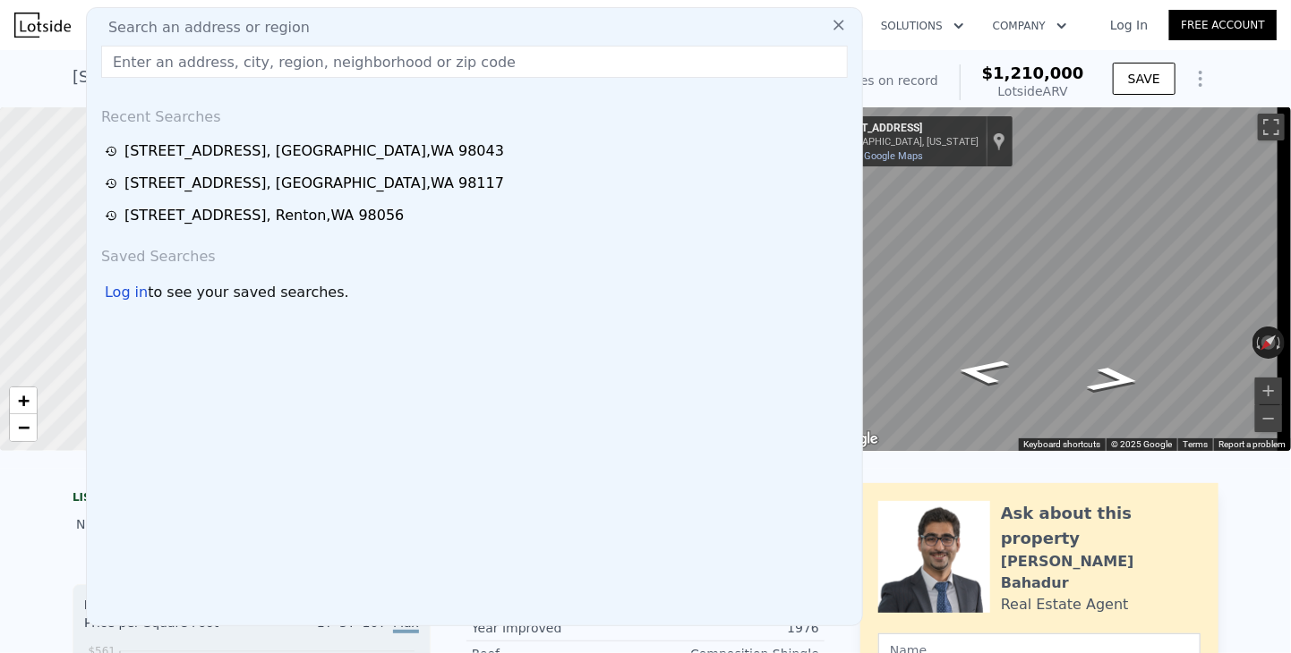
type input "[STREET_ADDRESS]"
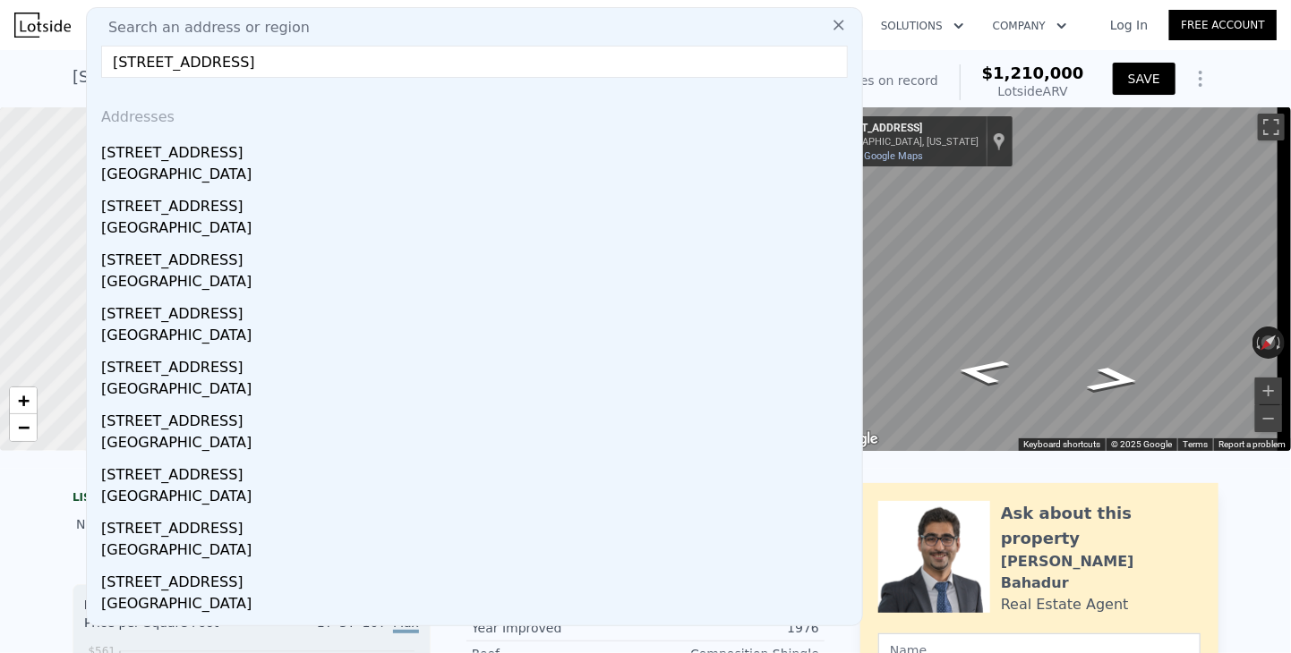
click at [135, 159] on div "[STREET_ADDRESS]" at bounding box center [478, 149] width 754 height 29
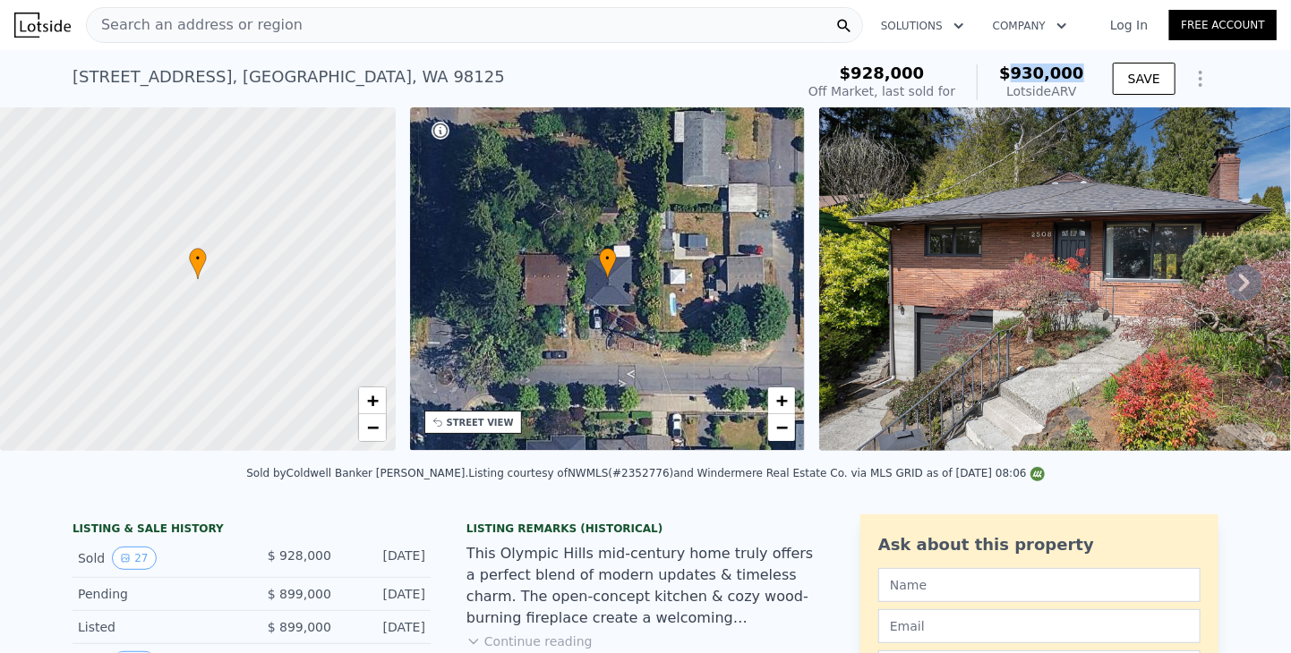
drag, startPoint x: 1034, startPoint y: 73, endPoint x: 1085, endPoint y: 72, distance: 51.0
click at [1085, 72] on div "$928,000 Off Market, last sold for $930,000 Lotside ARV" at bounding box center [946, 82] width 290 height 50
copy span "930,000"
click at [196, 25] on span "Search an address or region" at bounding box center [195, 24] width 216 height 21
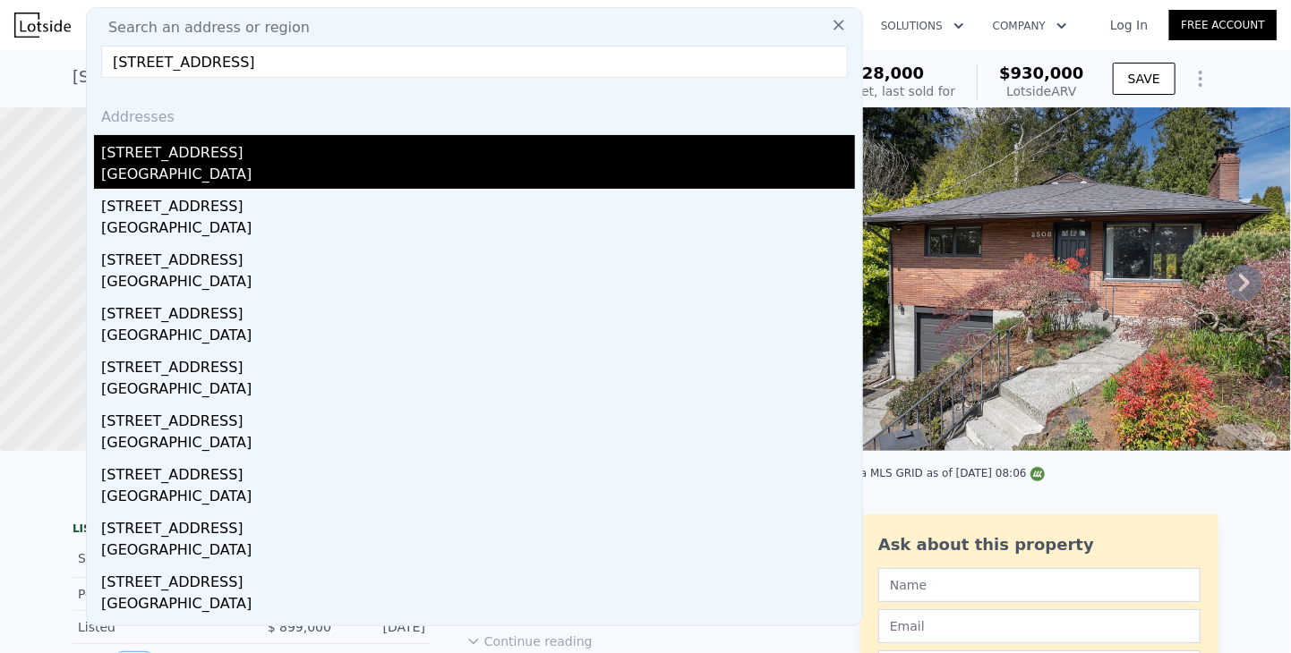
type input "[STREET_ADDRESS]"
click at [142, 162] on div "[STREET_ADDRESS]" at bounding box center [478, 149] width 754 height 29
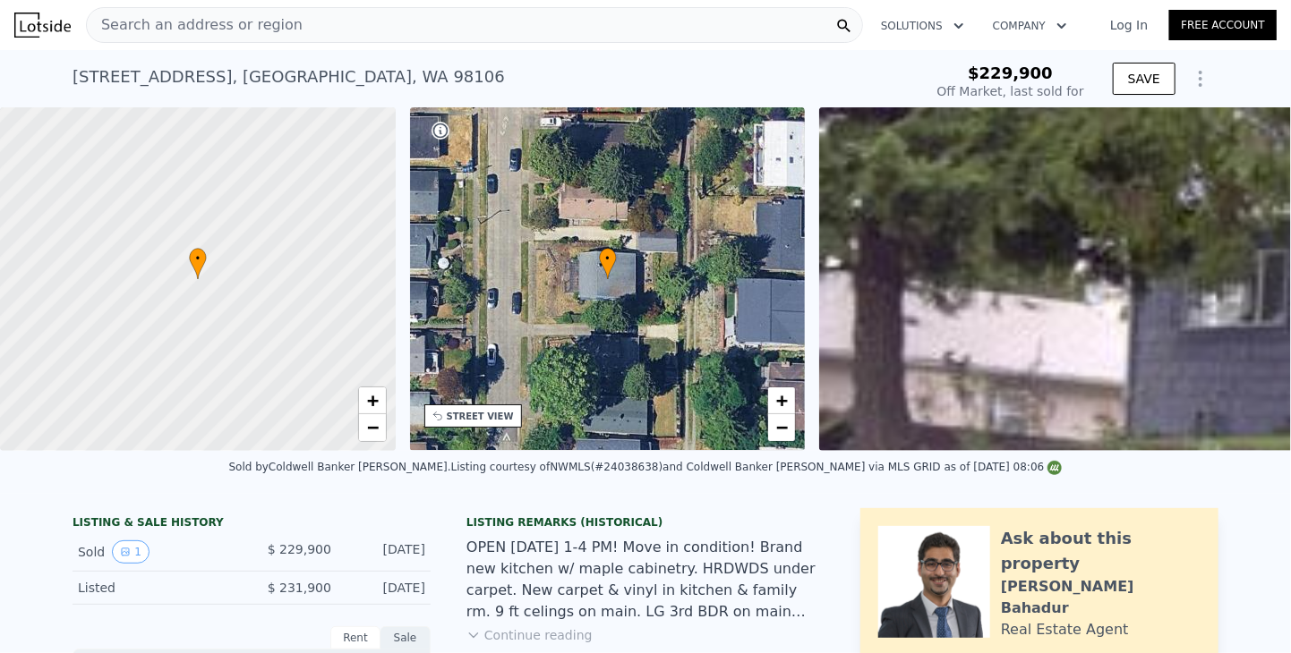
type input "-$ 250,946"
type input "$ 709,000"
type input "$ 406,205"
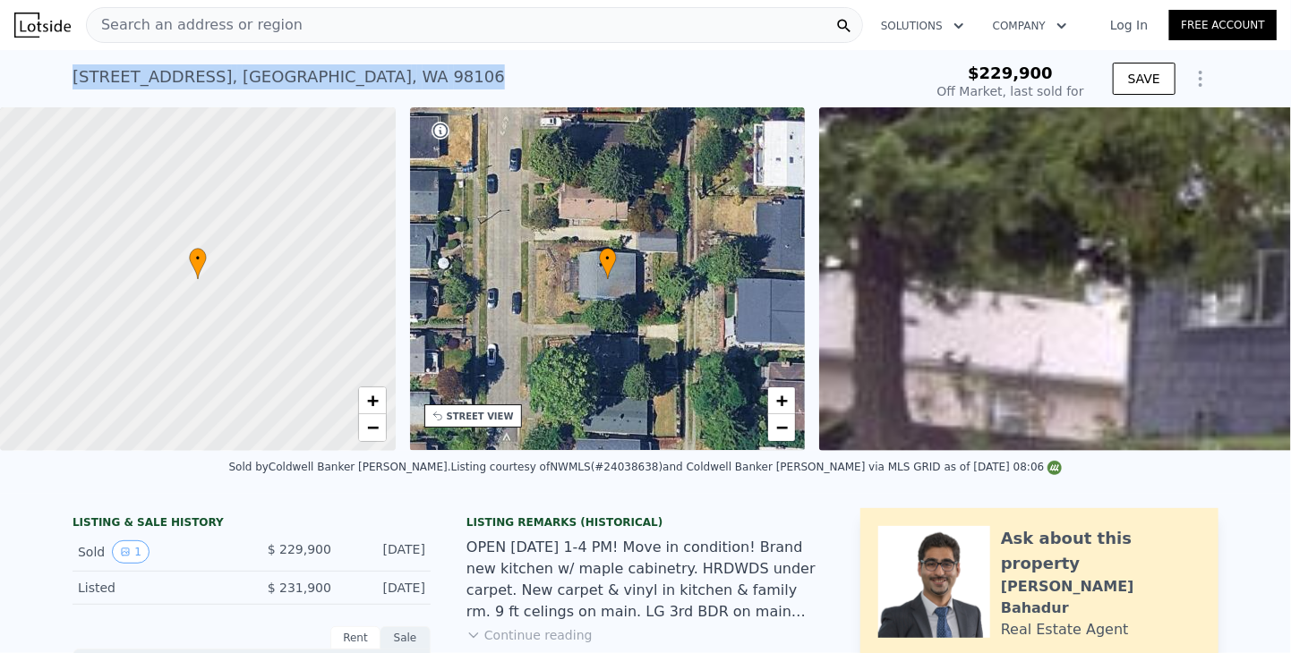
click at [58, 83] on div "[STREET_ADDRESS] Sold [DATE] for $229,900 $229,900 Off Market, last sold for SA…" at bounding box center [645, 78] width 1291 height 57
click at [200, 19] on span "Search an address or region" at bounding box center [195, 24] width 216 height 21
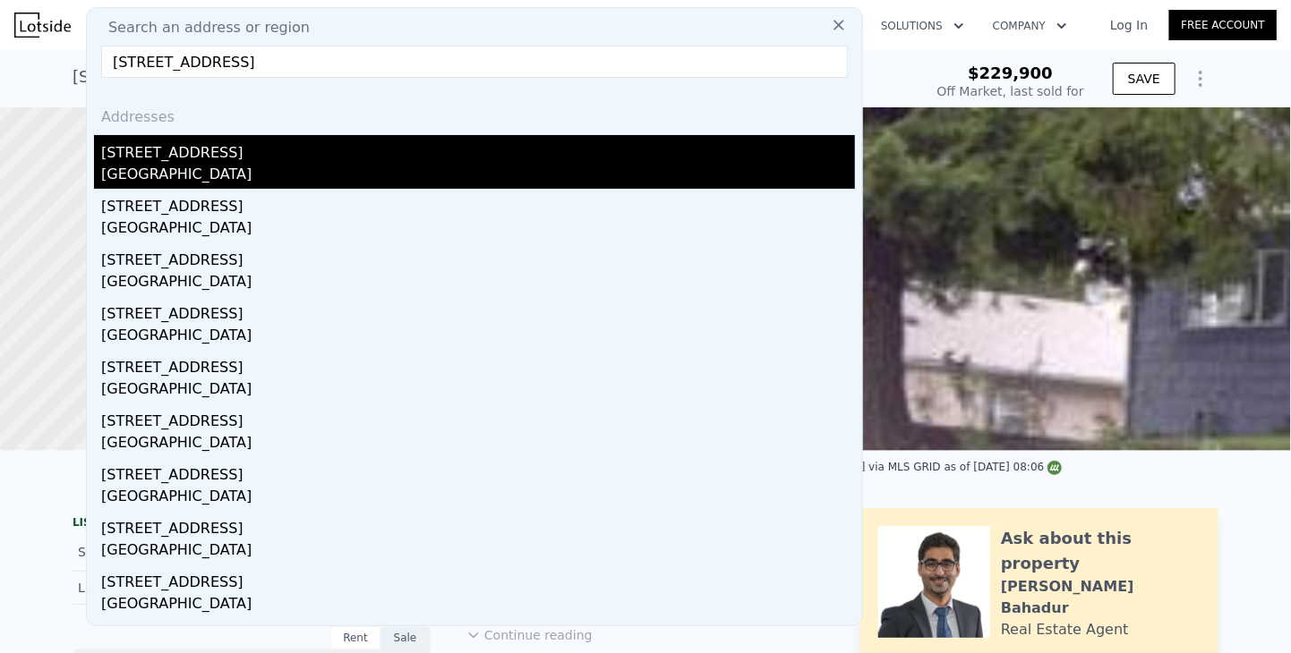
type input "[STREET_ADDRESS]"
click at [154, 161] on div "[STREET_ADDRESS]" at bounding box center [478, 149] width 754 height 29
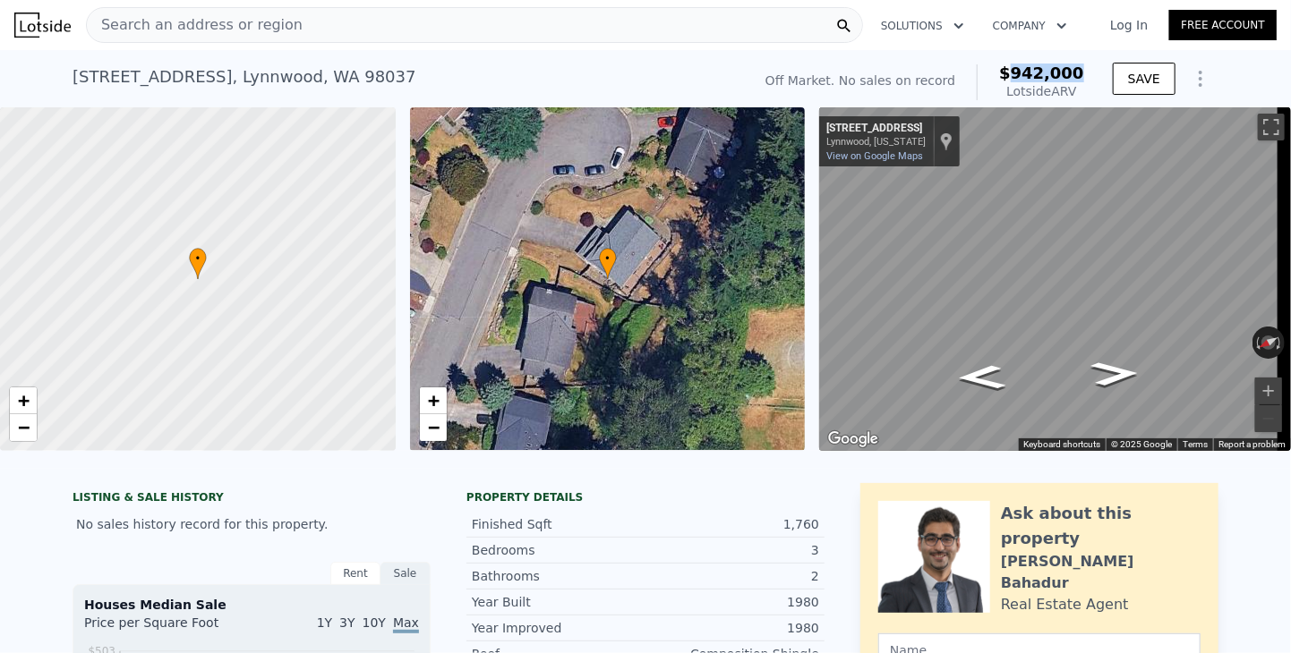
drag, startPoint x: 1020, startPoint y: 65, endPoint x: 1081, endPoint y: 67, distance: 60.9
click at [1081, 67] on span "$942,000" at bounding box center [1041, 73] width 85 height 19
click at [143, 25] on span "Search an address or region" at bounding box center [195, 24] width 216 height 21
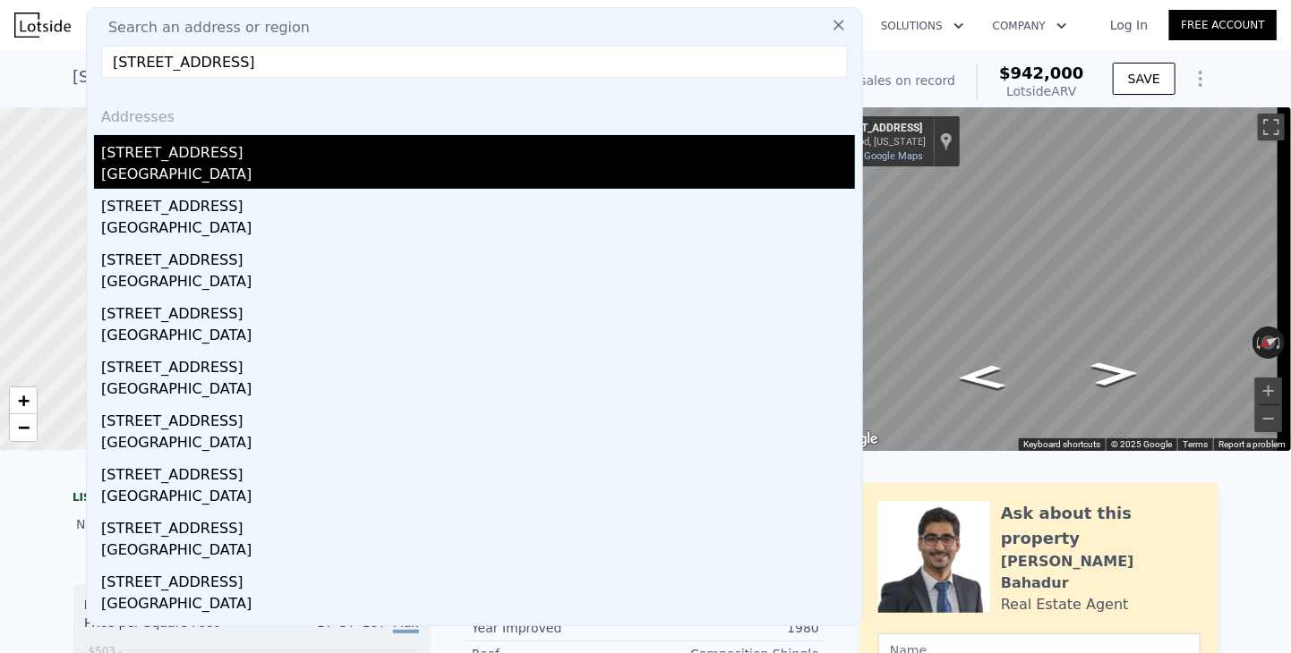
type input "[STREET_ADDRESS]"
click at [115, 185] on div "[GEOGRAPHIC_DATA]" at bounding box center [478, 176] width 754 height 25
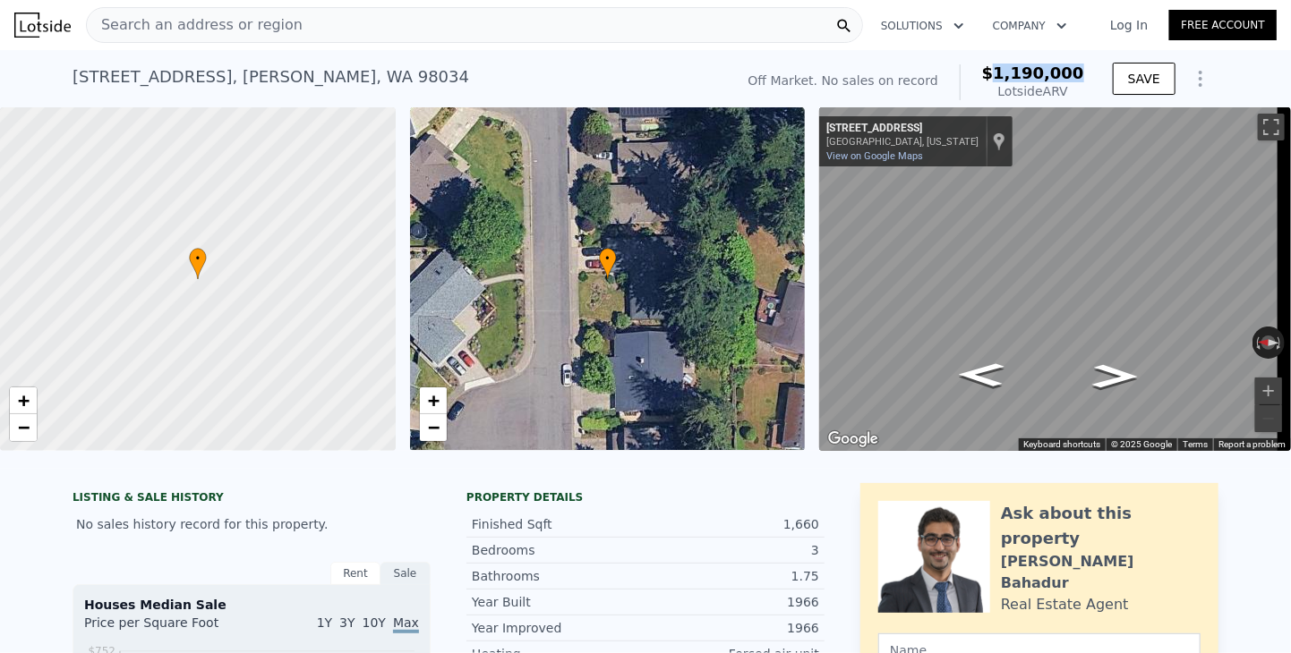
drag, startPoint x: 1016, startPoint y: 76, endPoint x: 1094, endPoint y: 78, distance: 77.9
click at [1094, 78] on div "Off Market. No sales on record $1,190,000 Lotside ARV SAVE" at bounding box center [980, 82] width 478 height 50
